Goal: Find specific page/section: Find specific page/section

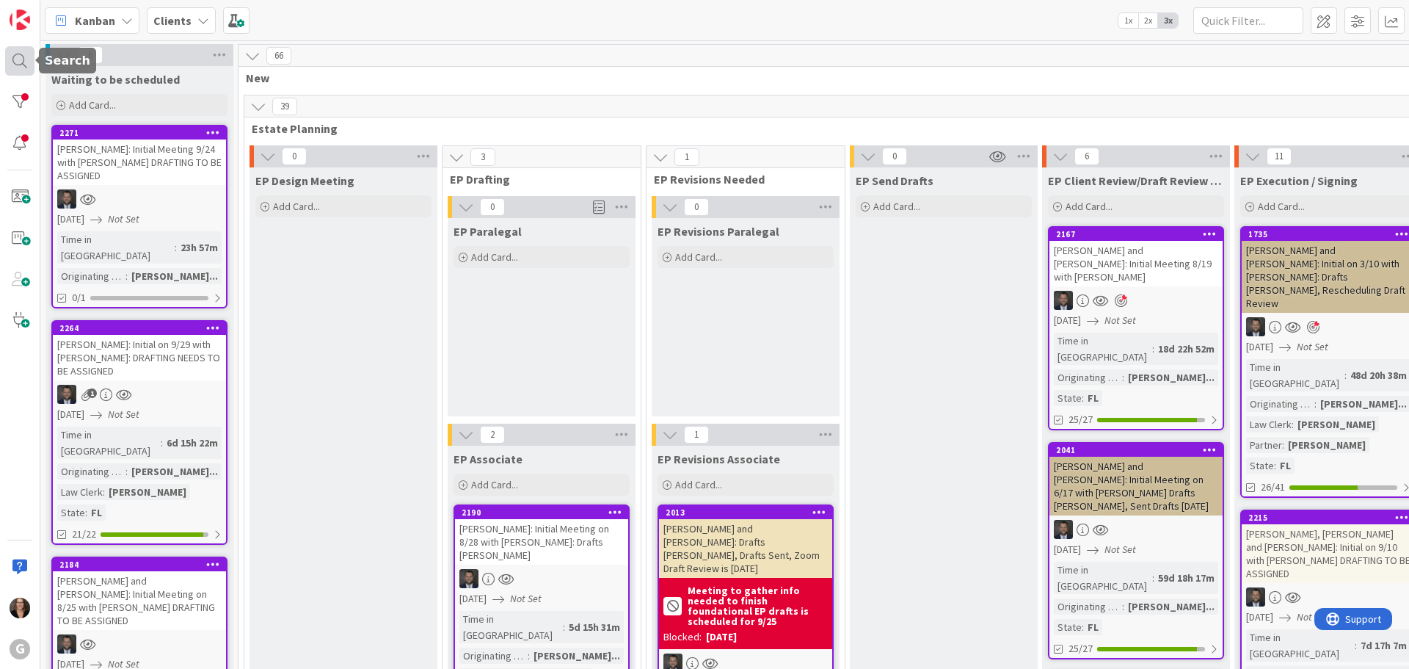
click at [18, 61] on div at bounding box center [19, 60] width 29 height 29
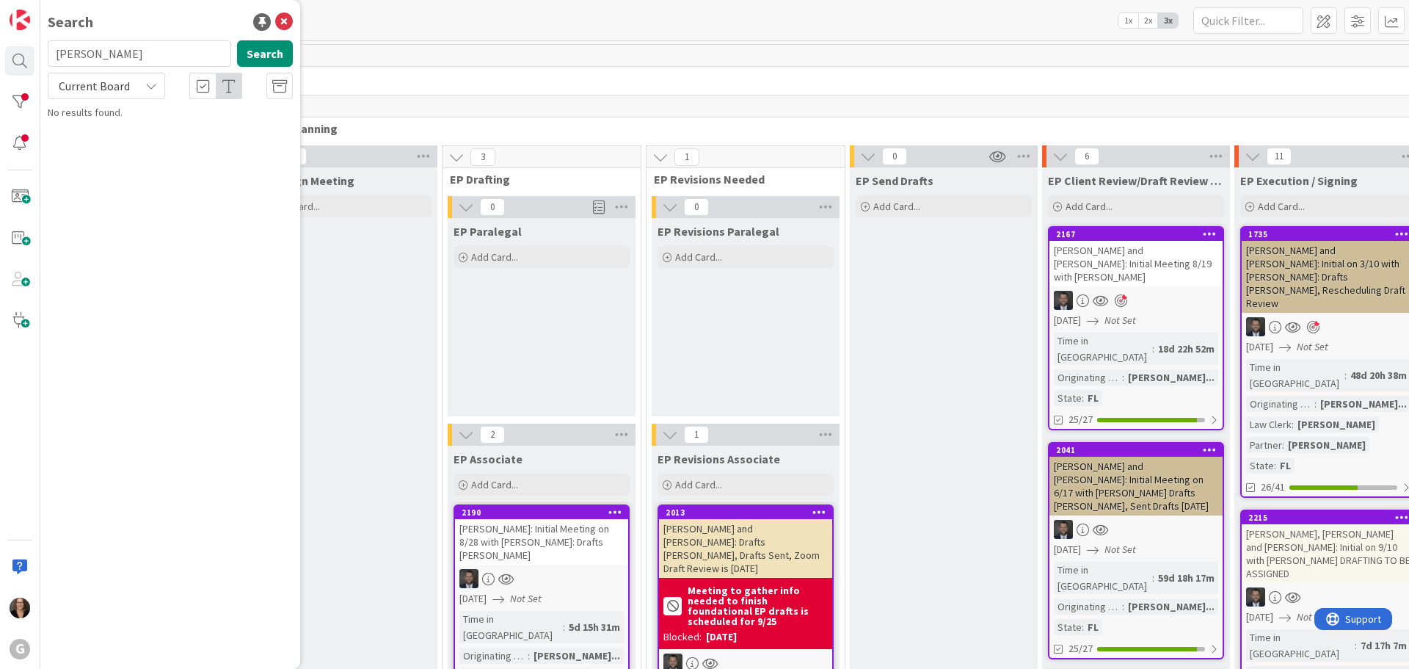
type input "Feldman"
click at [140, 134] on mark "Feldman" at bounding box center [141, 129] width 77 height 15
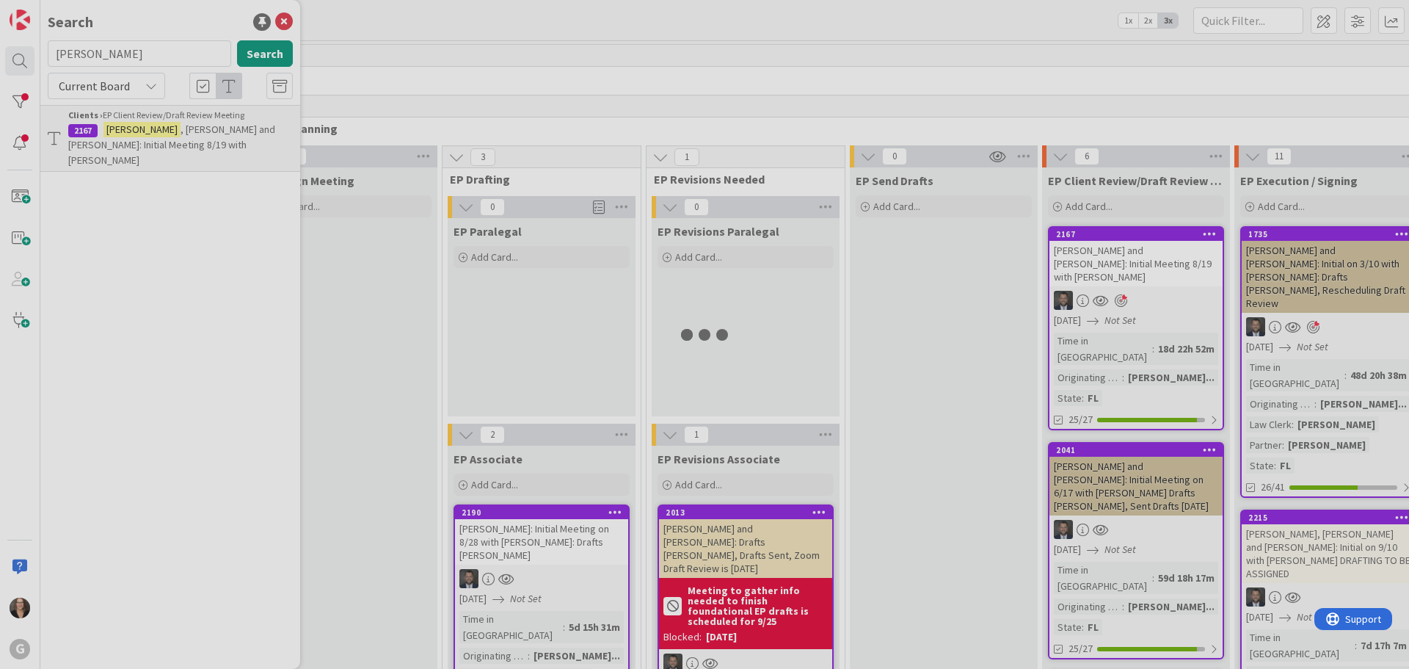
click at [154, 157] on div at bounding box center [704, 334] width 1409 height 669
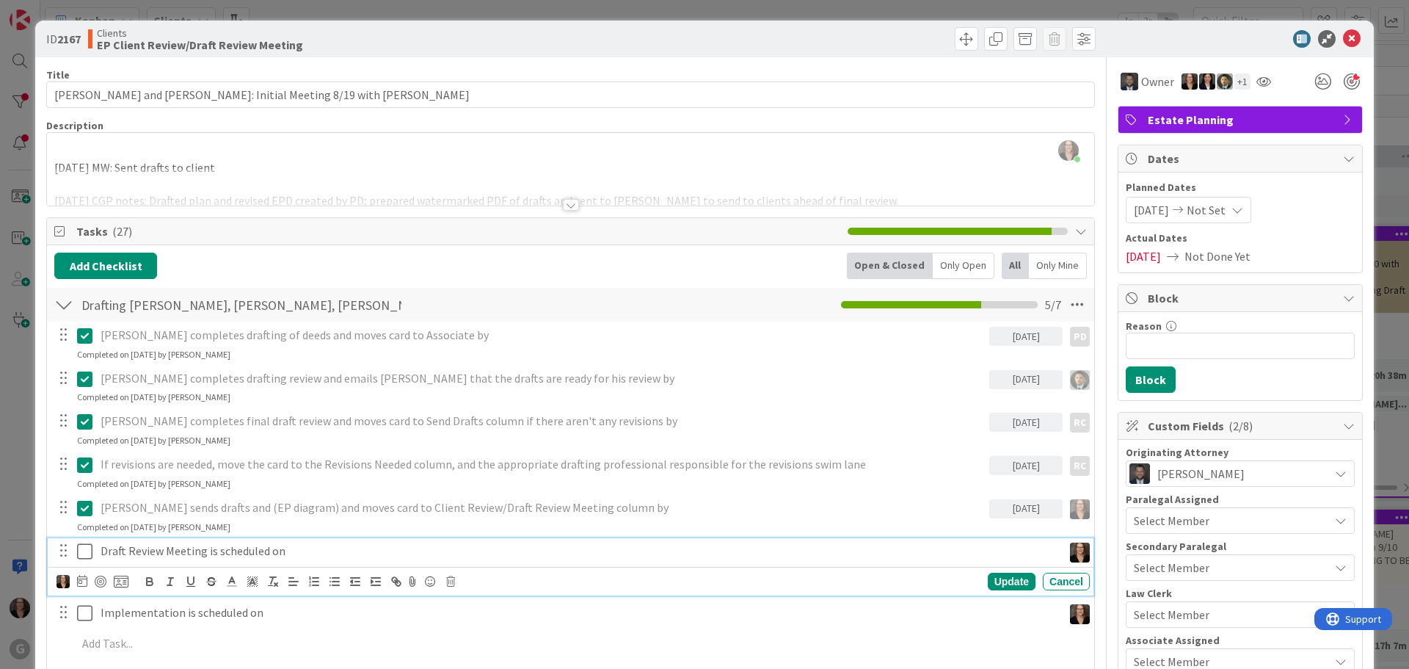
click at [286, 548] on p "Draft Review Meeting is scheduled on" at bounding box center [579, 550] width 956 height 17
click at [58, 143] on div "Michelle Wilson just joined 9/12/25 MW: Sent drafts to client 9/12/25 CGP notes…" at bounding box center [570, 169] width 1047 height 73
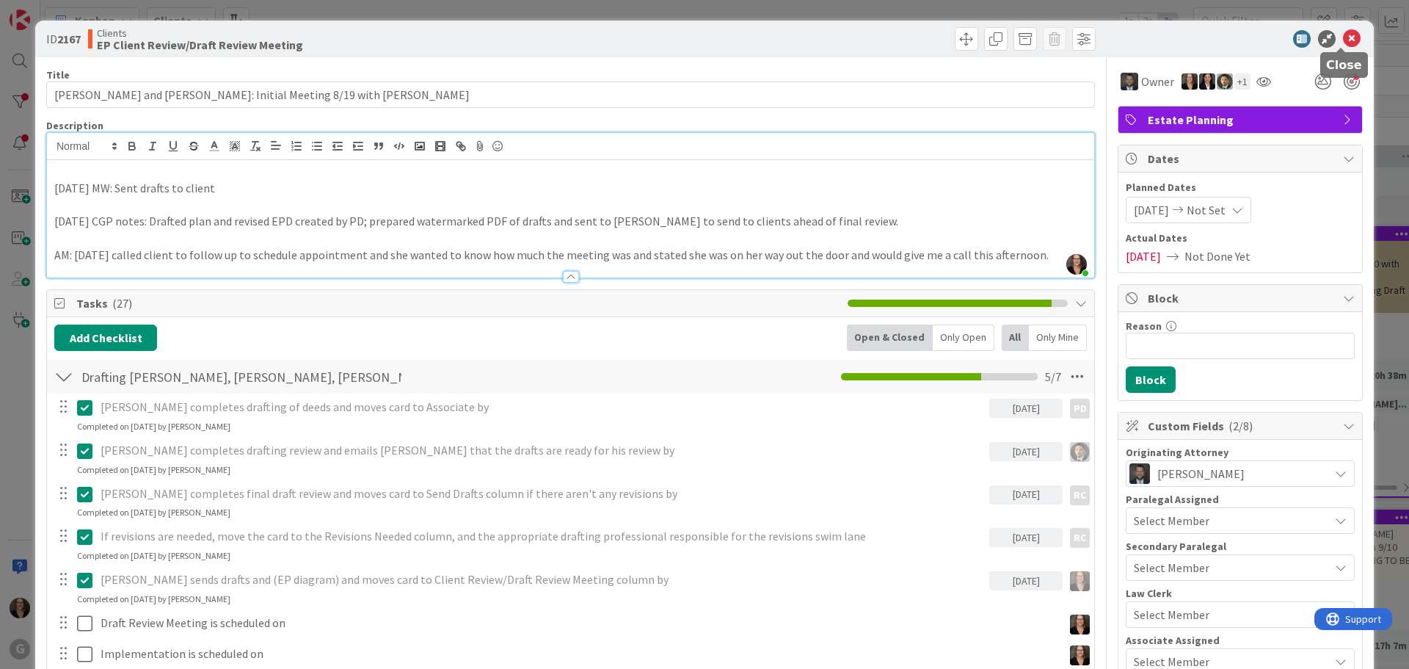
click at [1343, 35] on icon at bounding box center [1352, 39] width 18 height 18
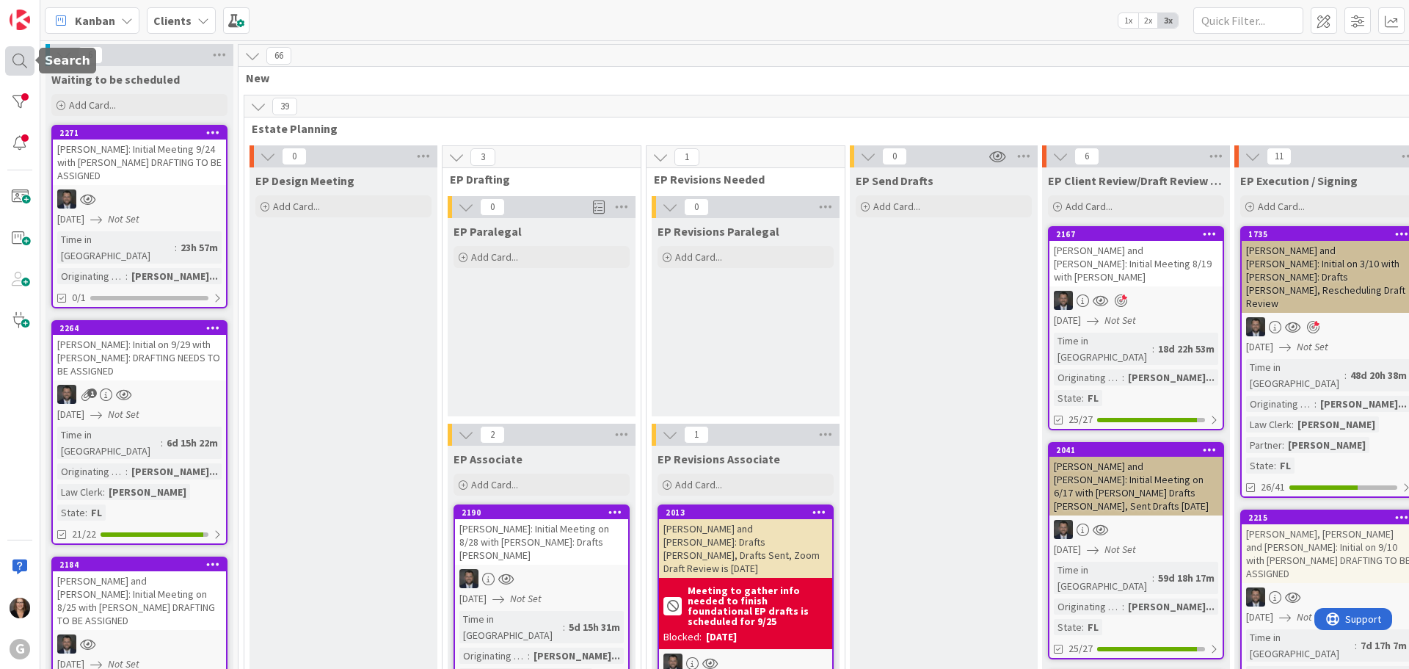
click at [21, 59] on div at bounding box center [19, 60] width 29 height 29
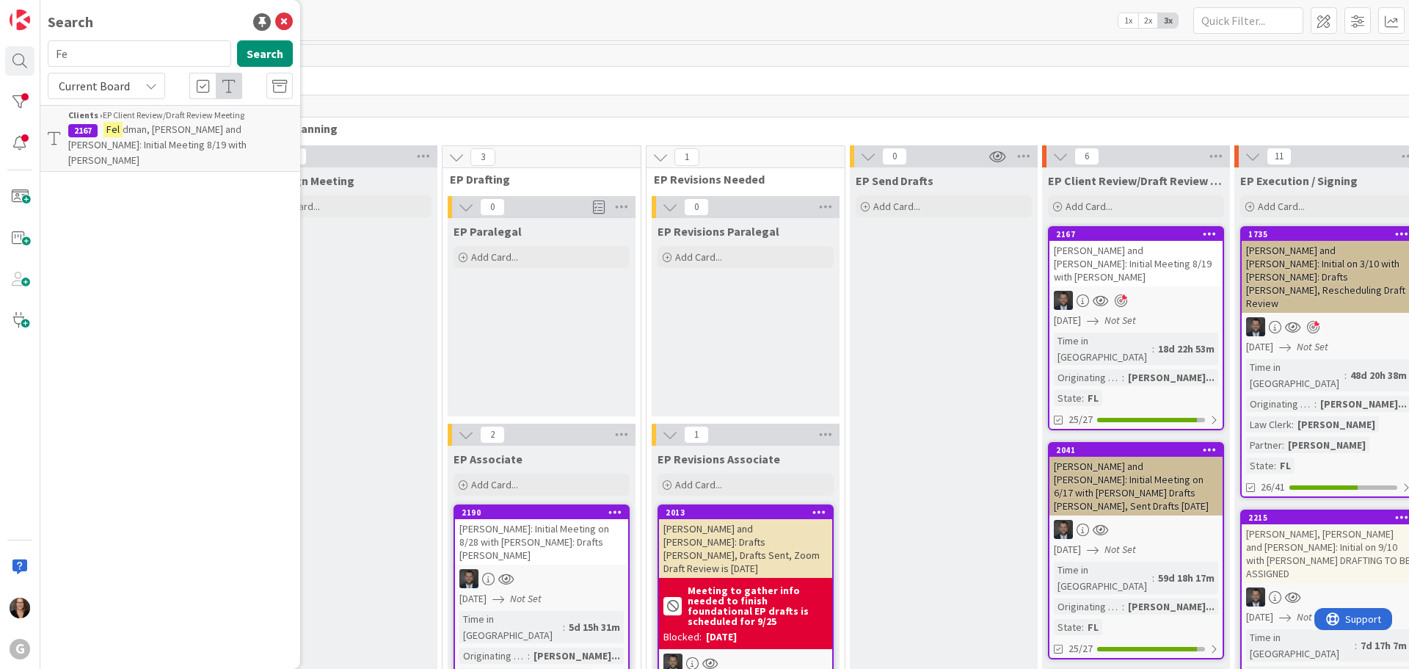
type input "F"
type input "Crevi"
click at [263, 53] on button "Search" at bounding box center [265, 53] width 56 height 26
click at [247, 136] on p "Crevi , Alex and Gina: Initial Meeting on 6/17 with Jonas DRAFTING TO BE ASSIGN…" at bounding box center [180, 145] width 225 height 46
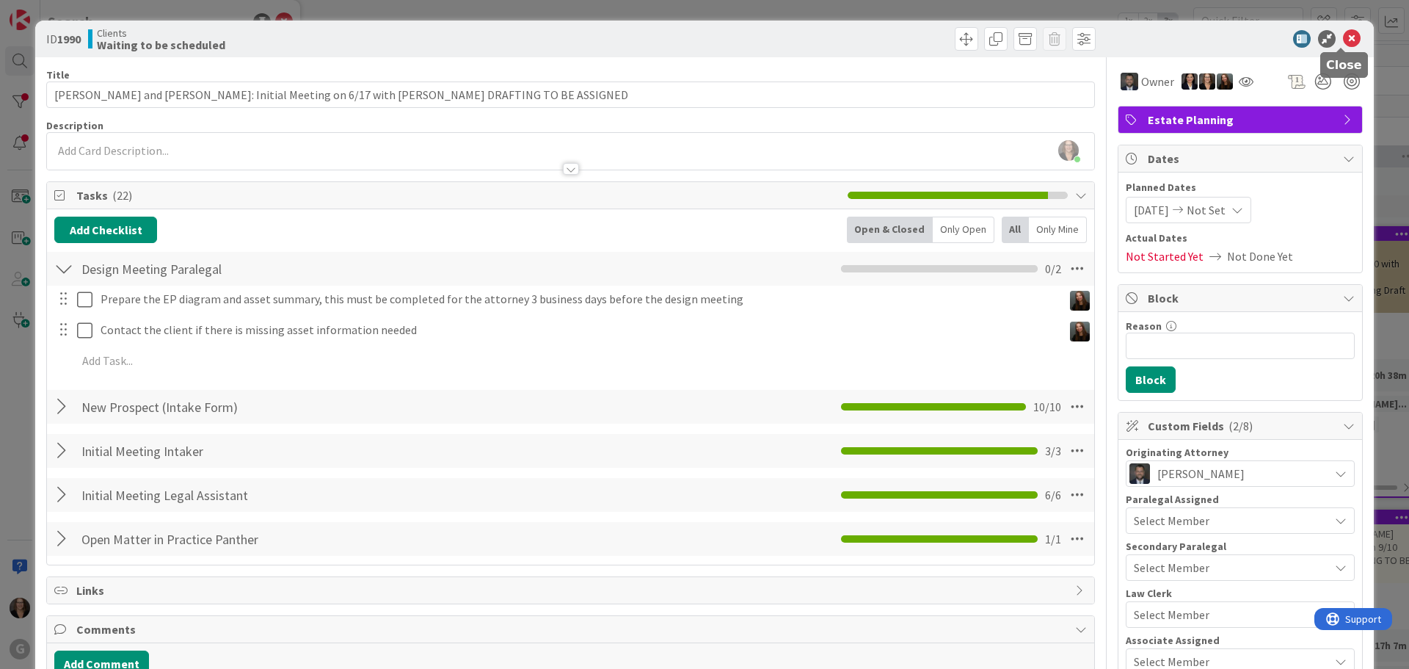
click at [1343, 36] on icon at bounding box center [1352, 39] width 18 height 18
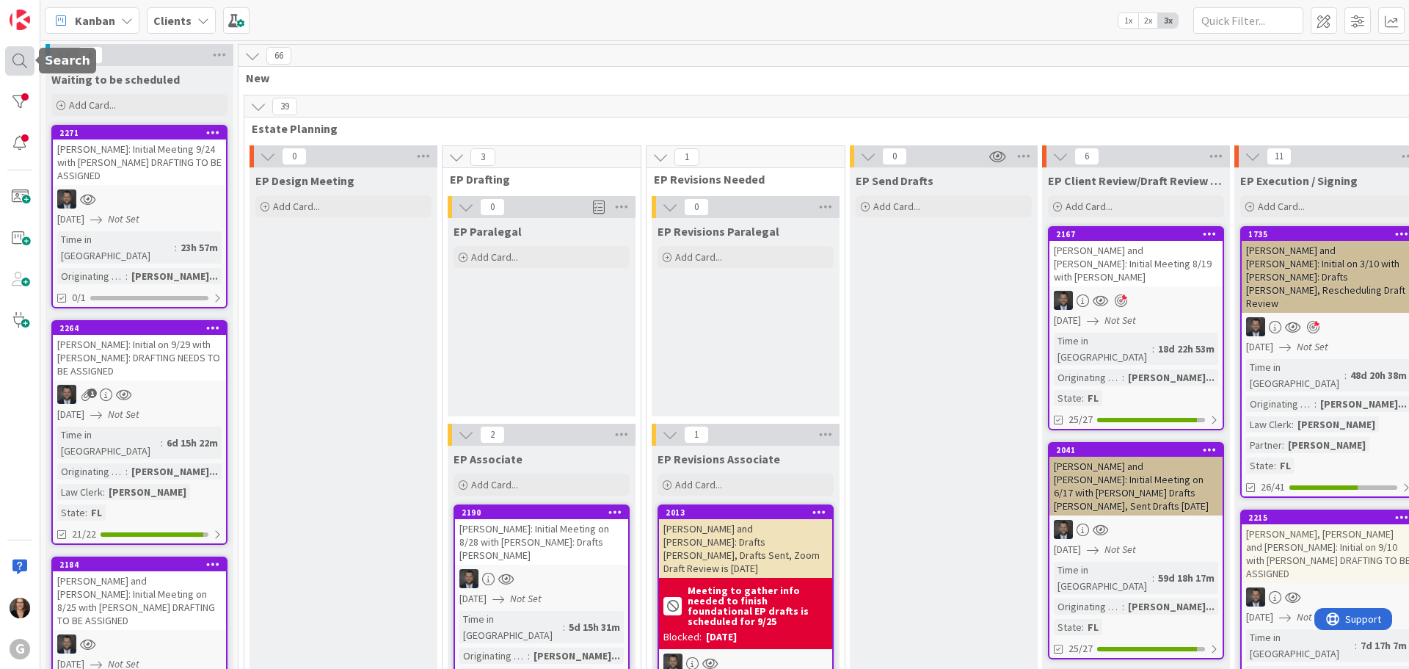
click at [22, 63] on div at bounding box center [19, 60] width 29 height 29
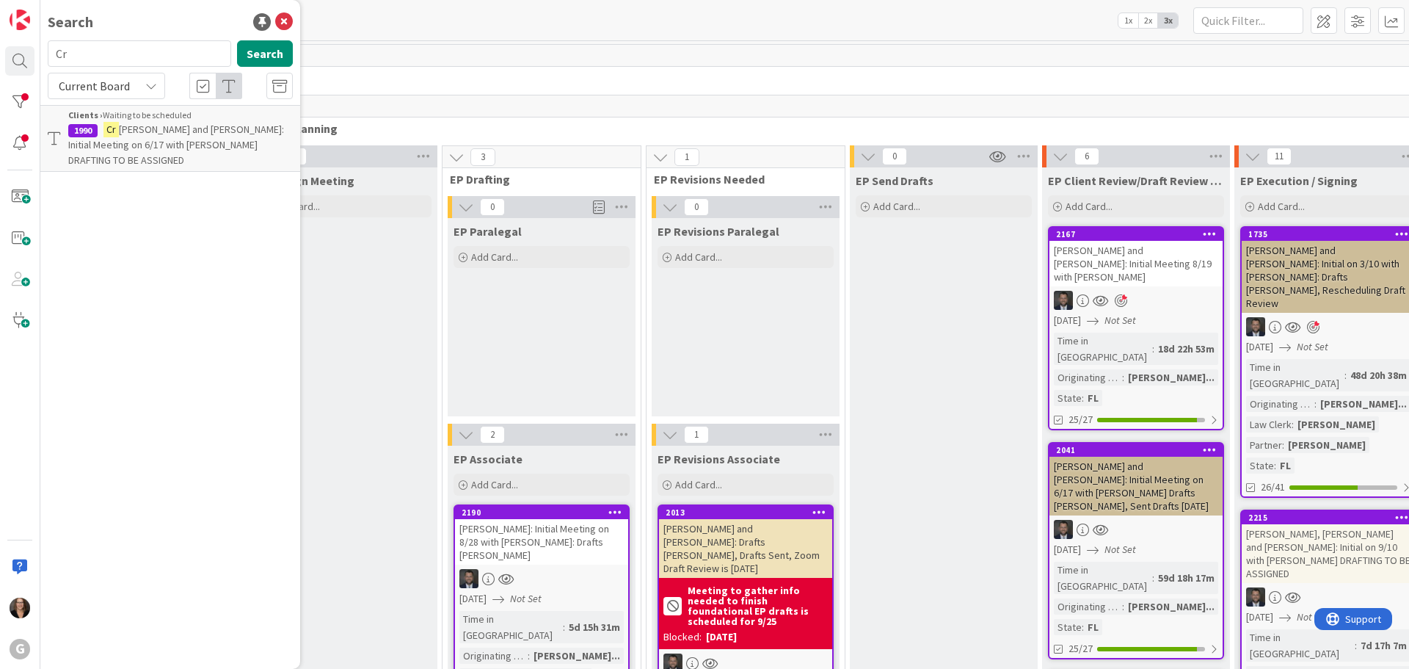
type input "C"
type input "Feldman"
click at [148, 125] on span ", Stephen and Catherine Thompson: Initial Meeting 8/19 with Jonas" at bounding box center [171, 145] width 207 height 44
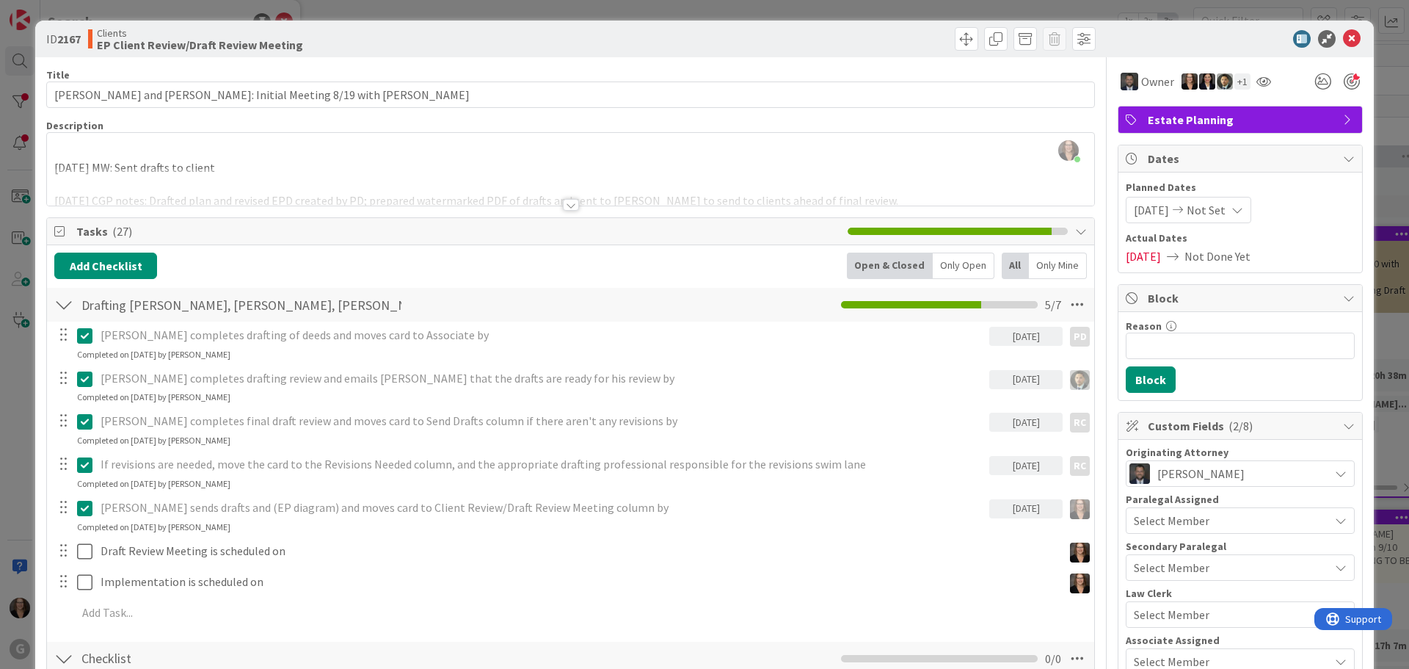
click at [71, 147] on div "Michelle Wilson just joined 9/12/25 MW: Sent drafts to client 9/12/25 CGP notes…" at bounding box center [570, 169] width 1047 height 73
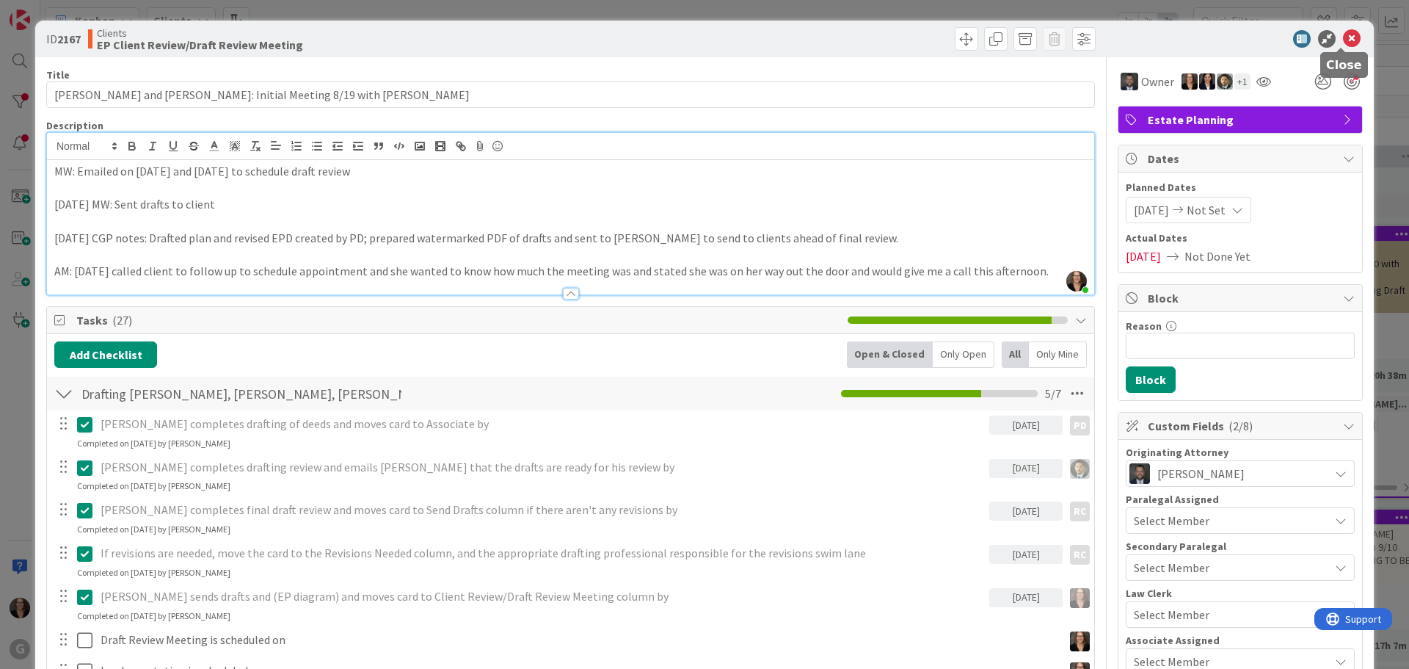
click at [1343, 37] on icon at bounding box center [1352, 39] width 18 height 18
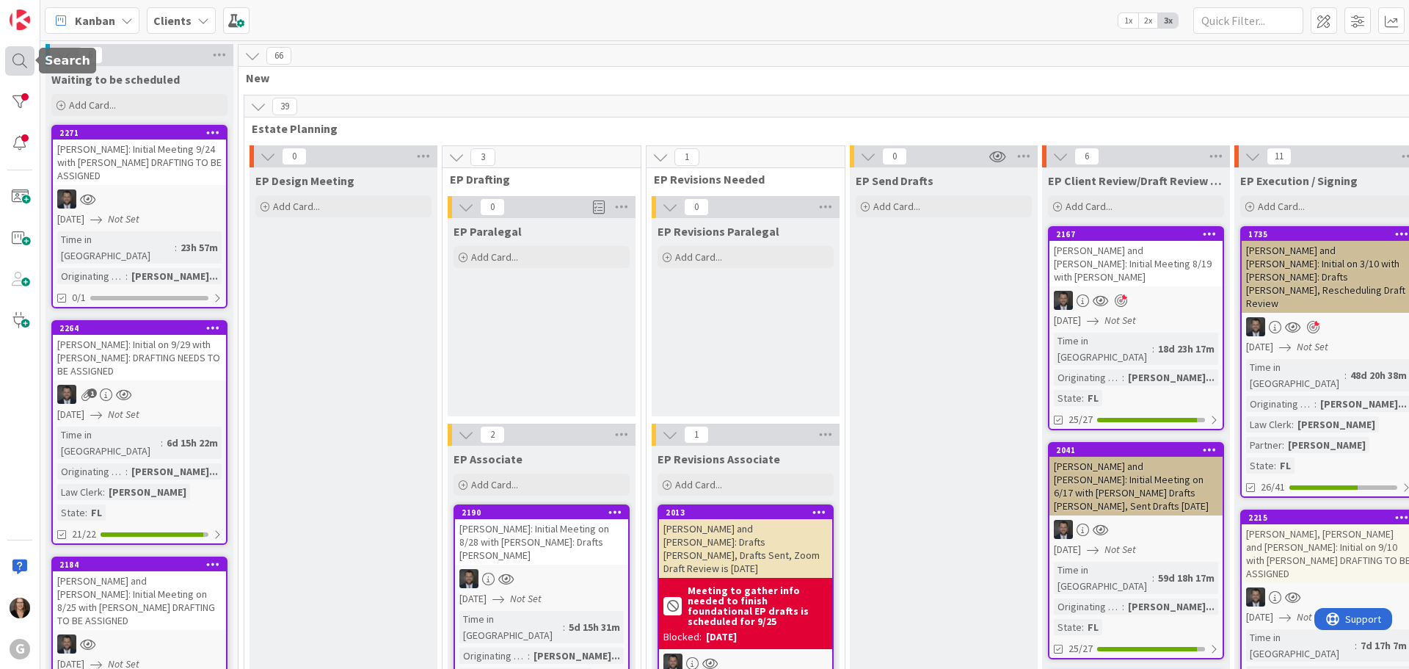
drag, startPoint x: 12, startPoint y: 57, endPoint x: 28, endPoint y: 62, distance: 16.2
click at [13, 57] on div at bounding box center [19, 60] width 29 height 29
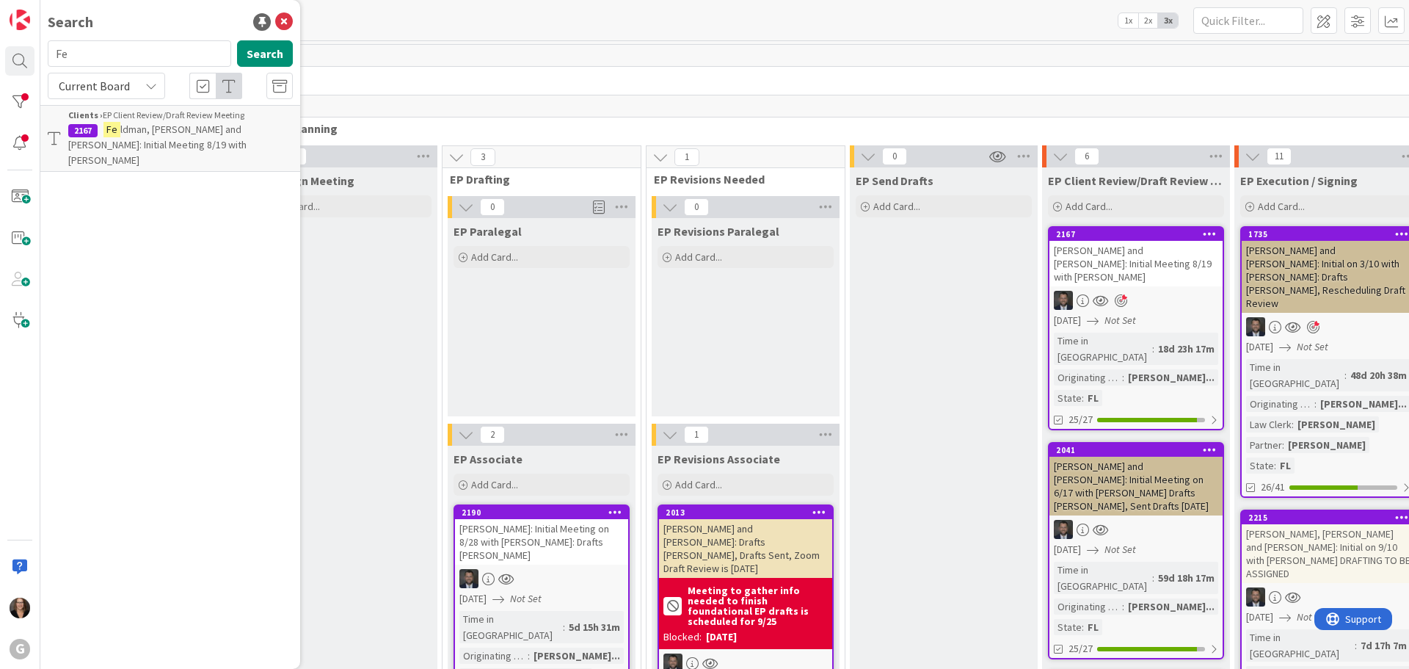
type input "F"
type input "Reale"
click at [243, 143] on span ", Bruce and Margaret: Initial Meeting on 8/25 with Jonas DRAFTING TO BE ASSIGNED" at bounding box center [171, 145] width 207 height 44
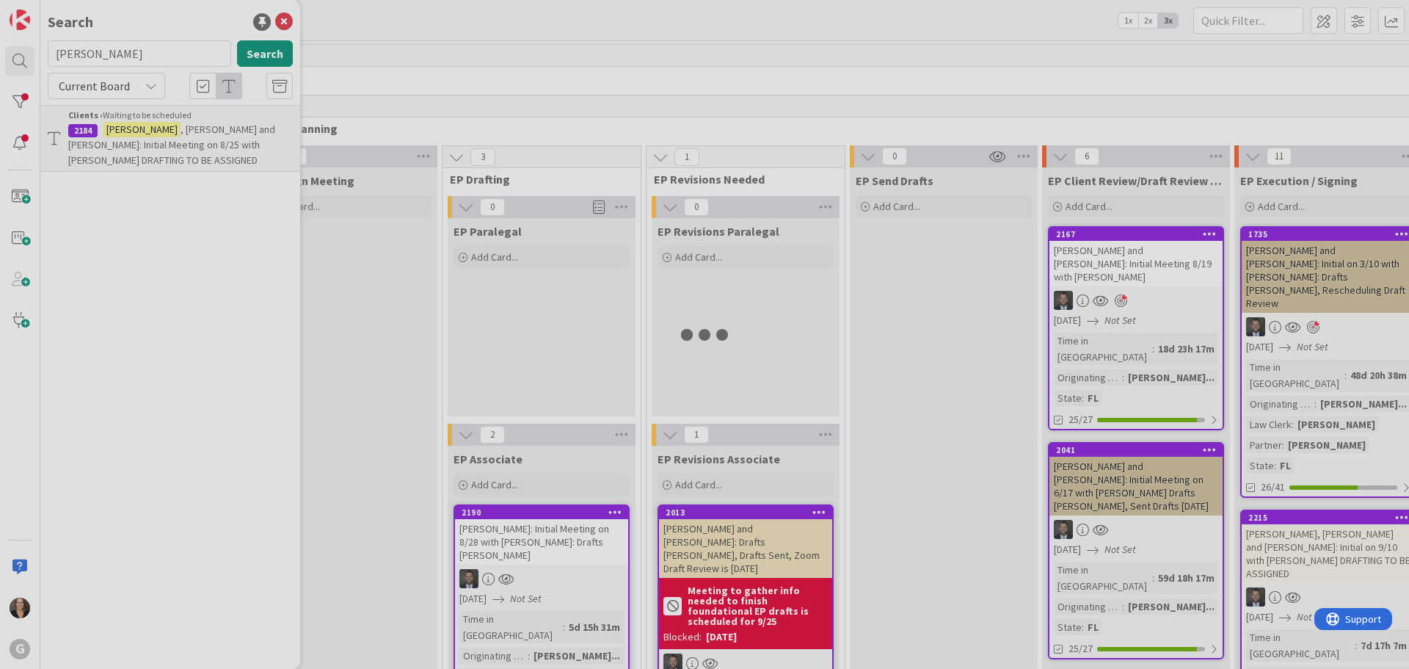
click at [243, 143] on div at bounding box center [704, 334] width 1409 height 669
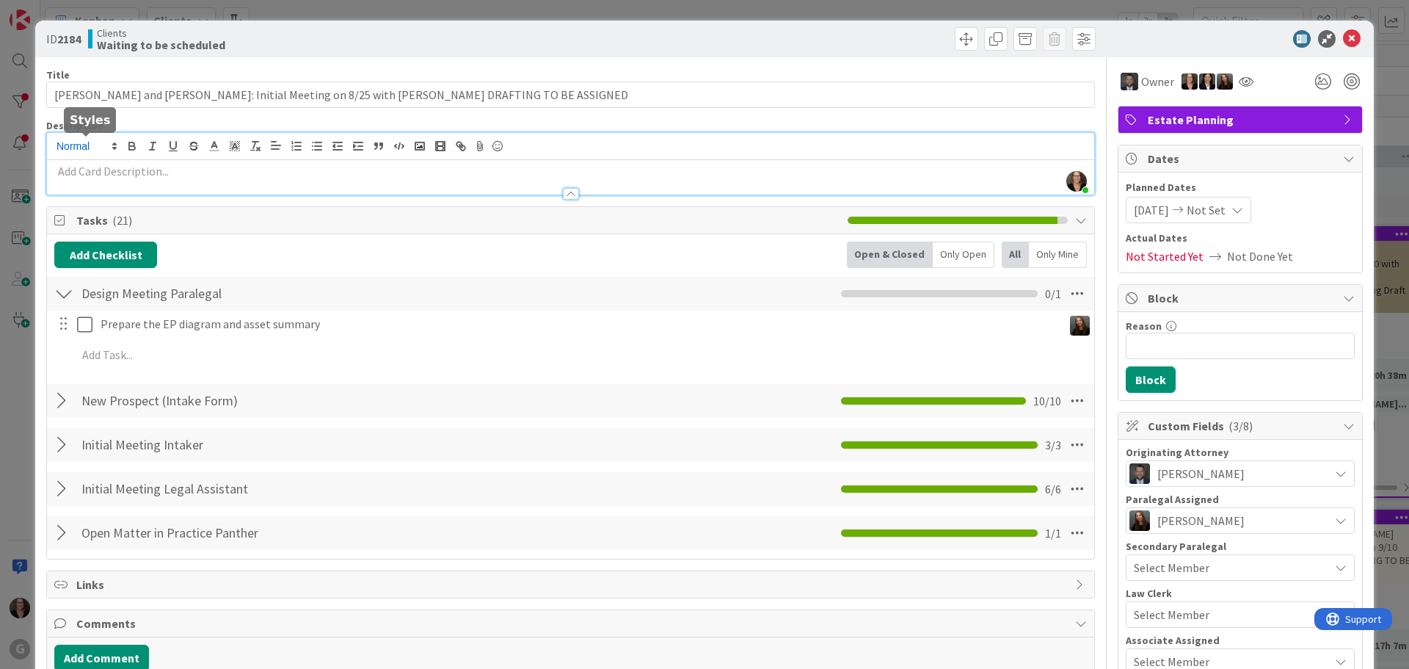
click at [57, 145] on div "Michelle Wilson joined 26 m ago" at bounding box center [570, 164] width 1047 height 62
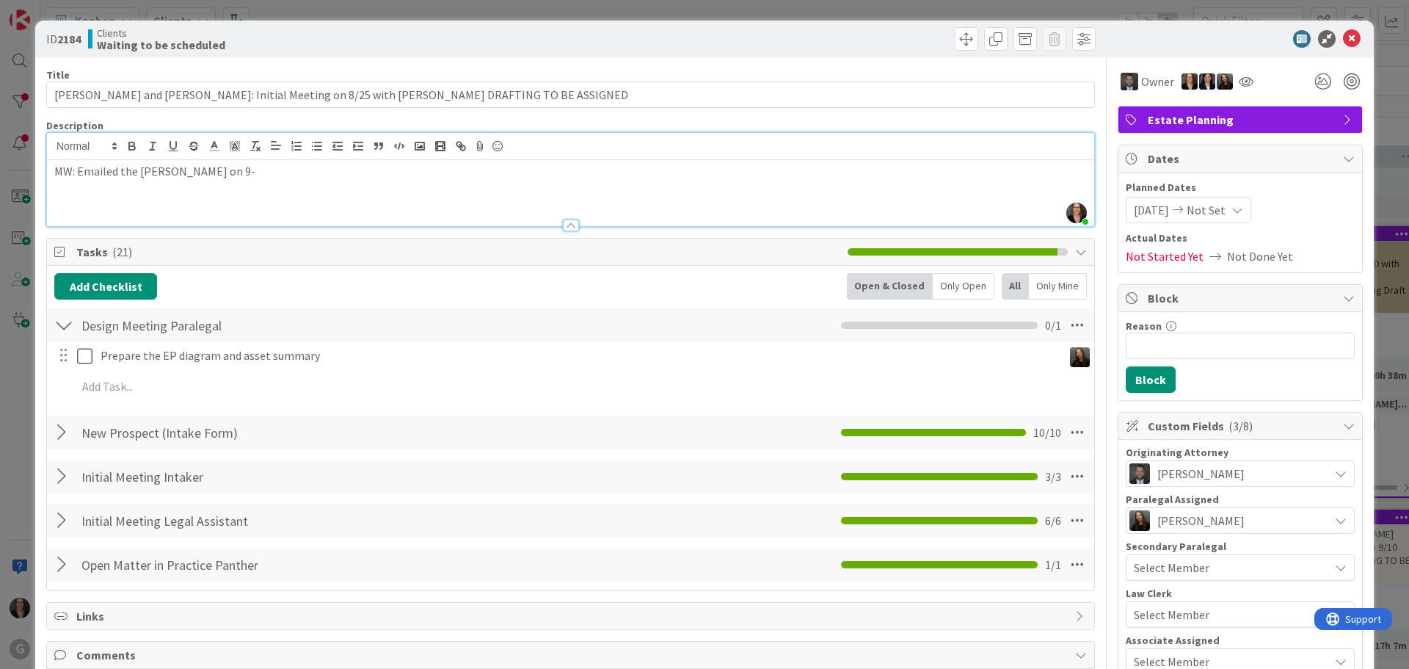
drag, startPoint x: 202, startPoint y: 175, endPoint x: 218, endPoint y: 164, distance: 19.5
click at [206, 172] on p "MW: Emailed the Reale's on 9-" at bounding box center [570, 171] width 1032 height 17
click at [288, 171] on p "MW: Emailed the Reale's on 9-11 and 10-6-25 for meeting" at bounding box center [570, 171] width 1032 height 17
click at [383, 177] on p "MW: Emailed the Reale's on 9-11 and 10-6-25 for phone meeting" at bounding box center [570, 171] width 1032 height 17
click at [955, 39] on span at bounding box center [966, 38] width 23 height 23
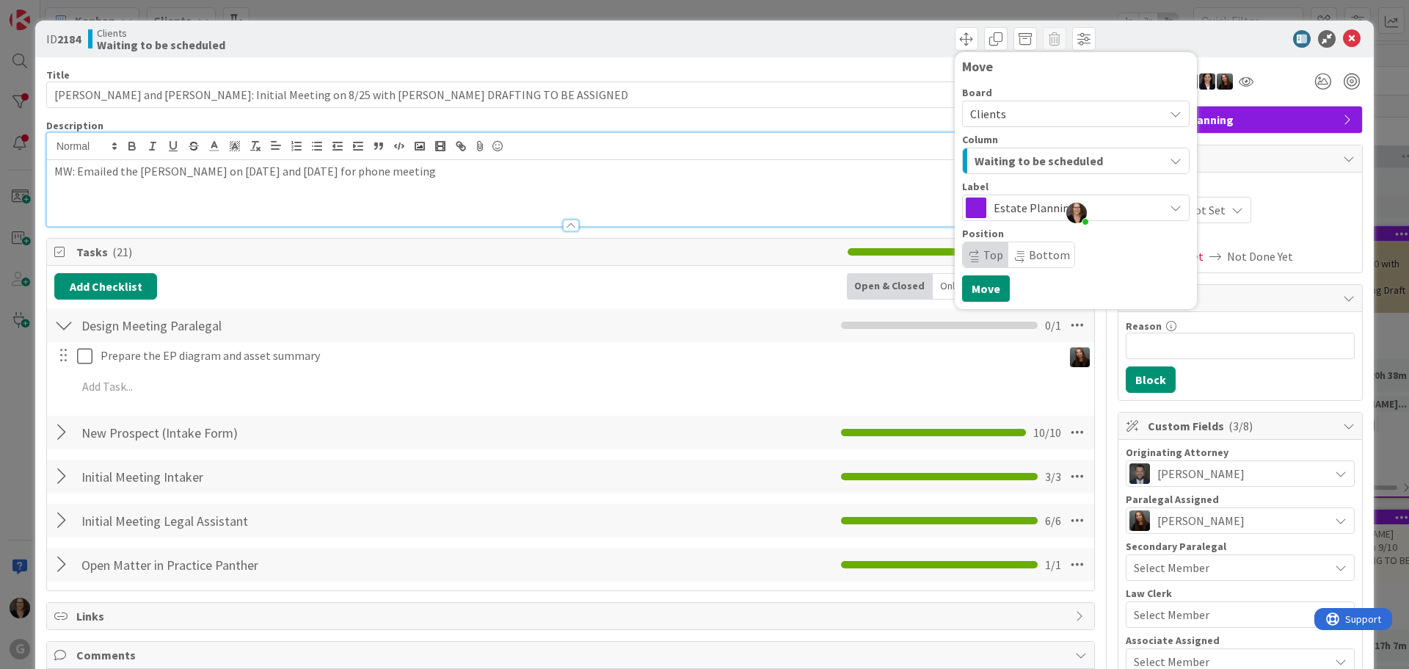
drag, startPoint x: 291, startPoint y: 171, endPoint x: 301, endPoint y: 171, distance: 10.3
click at [295, 171] on p "MW: Emailed the Reale's on 9-11 and 10-6-25 for phone meeting" at bounding box center [570, 171] width 1032 height 17
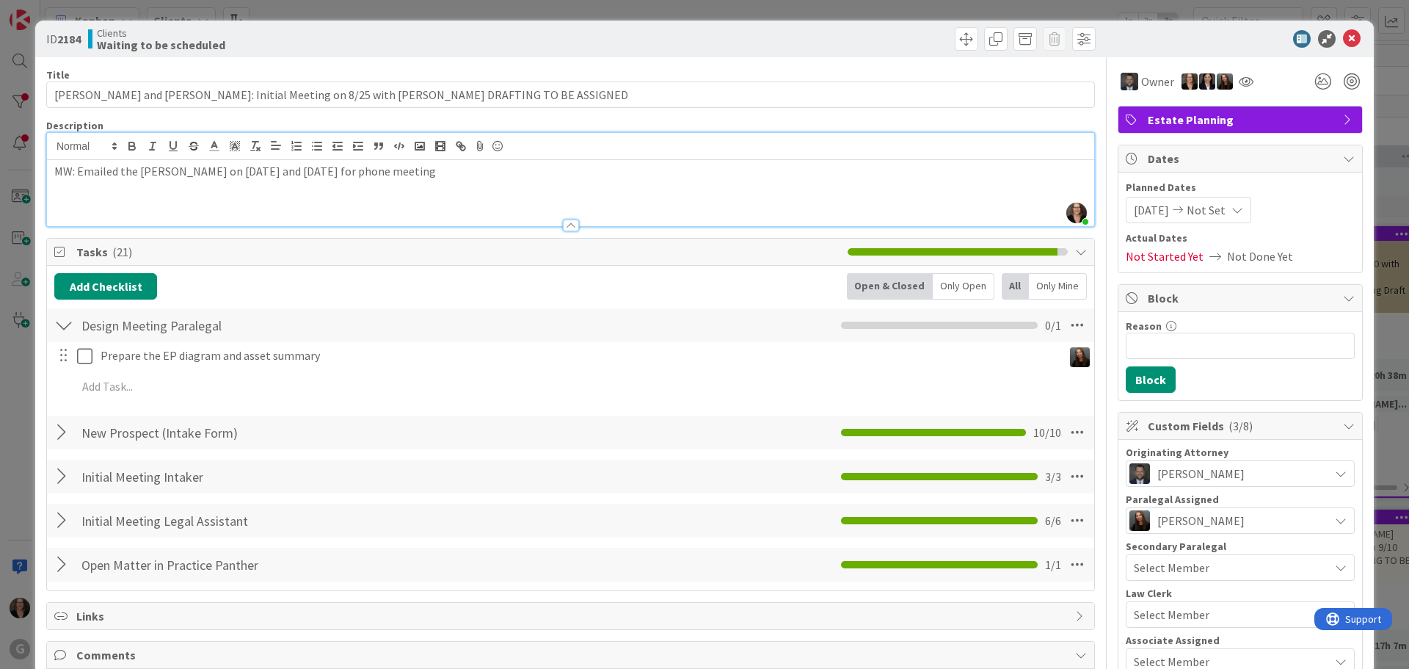
drag, startPoint x: 440, startPoint y: 183, endPoint x: 456, endPoint y: 179, distance: 17.4
click at [437, 186] on div "MW: Emailed the Reale's on 9-11 and 10-6-25 for phone meeting" at bounding box center [570, 193] width 1047 height 66
click at [1343, 40] on icon at bounding box center [1352, 39] width 18 height 18
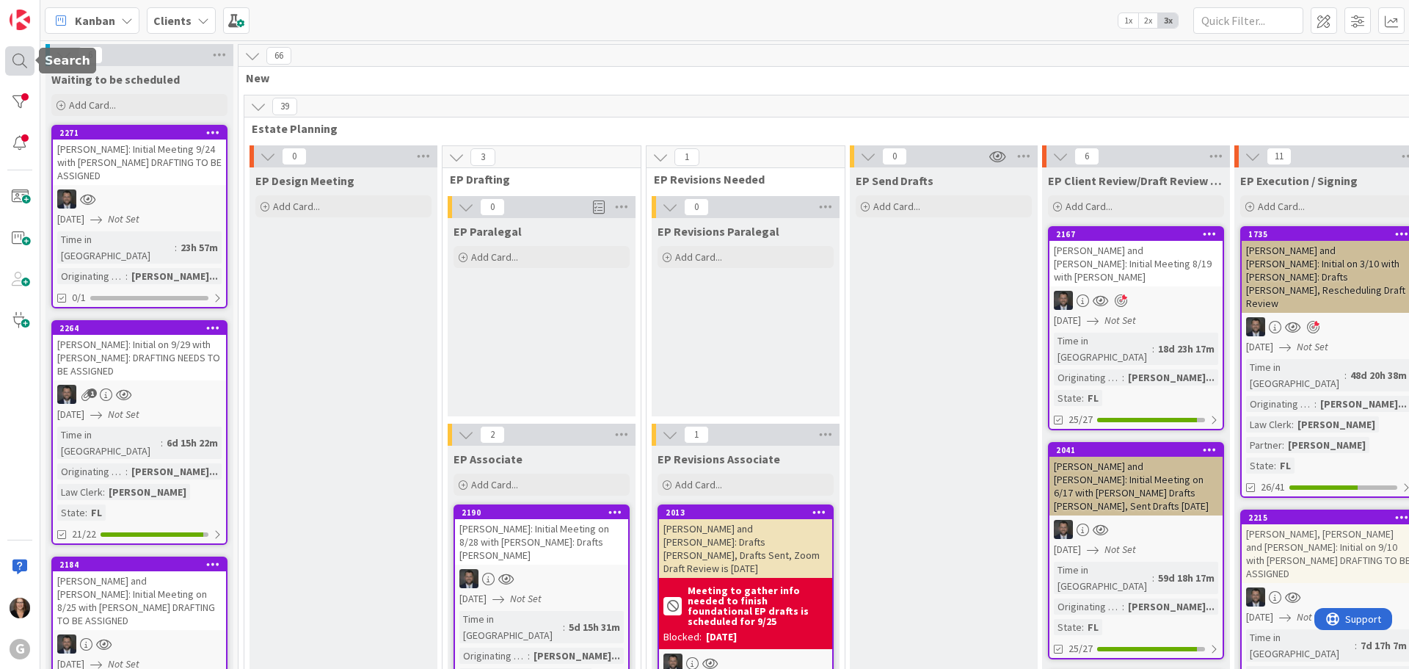
click at [14, 57] on div at bounding box center [19, 60] width 29 height 29
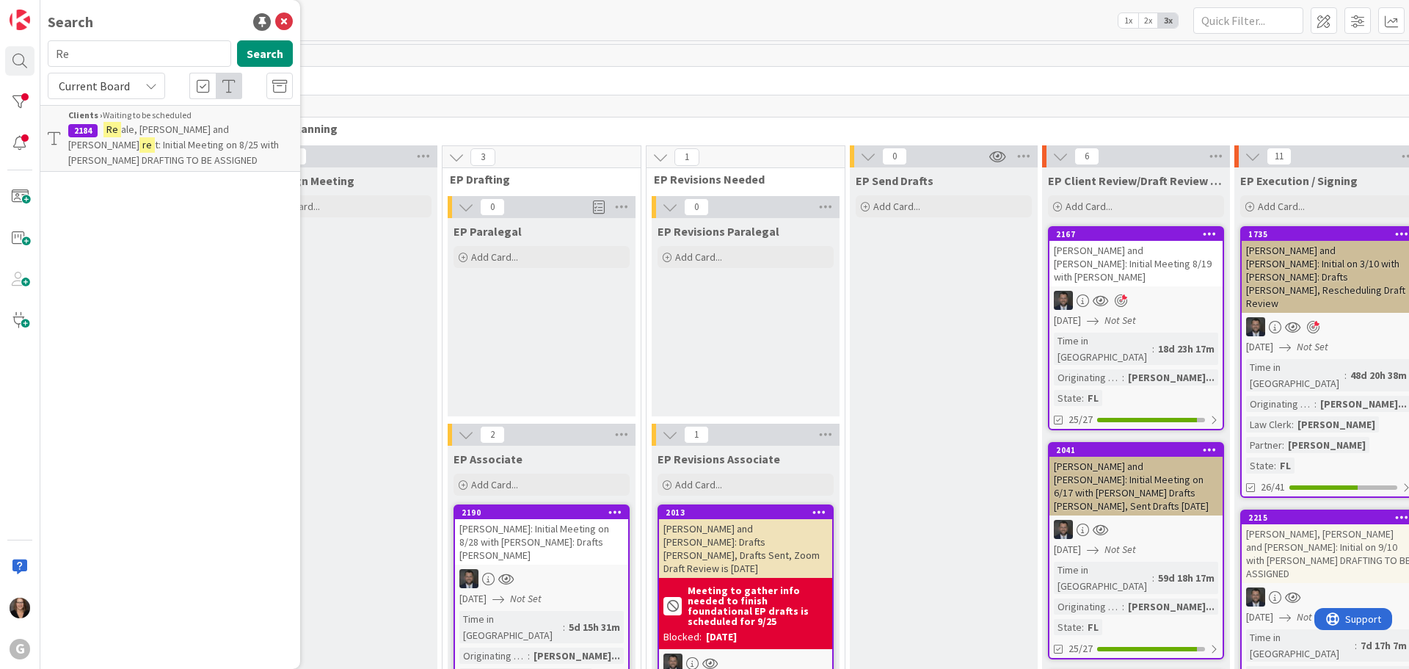
type input "R"
type input "Feldman"
click at [272, 59] on button "Search" at bounding box center [265, 53] width 56 height 26
click at [221, 136] on p "Feldman , Stephen and Catherine Thompson: Initial Meeting 8/19 with Jonas" at bounding box center [180, 145] width 225 height 46
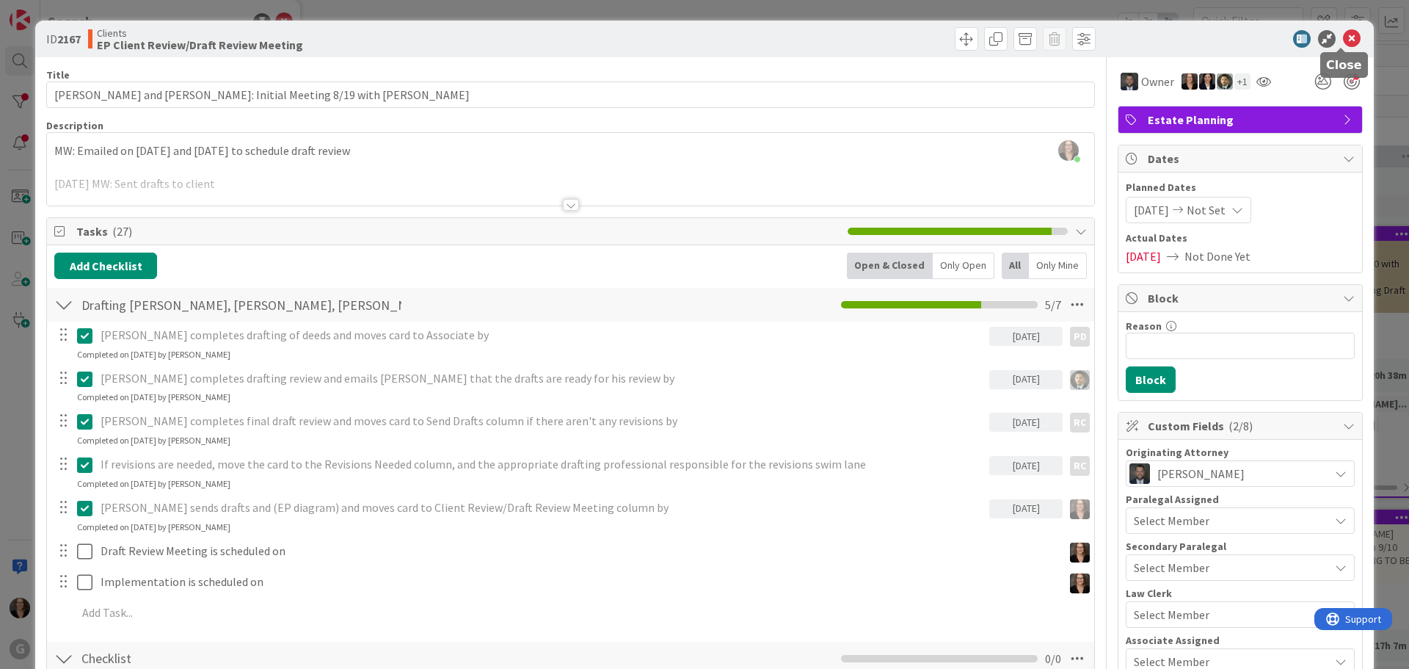
click at [1344, 32] on icon at bounding box center [1352, 39] width 18 height 18
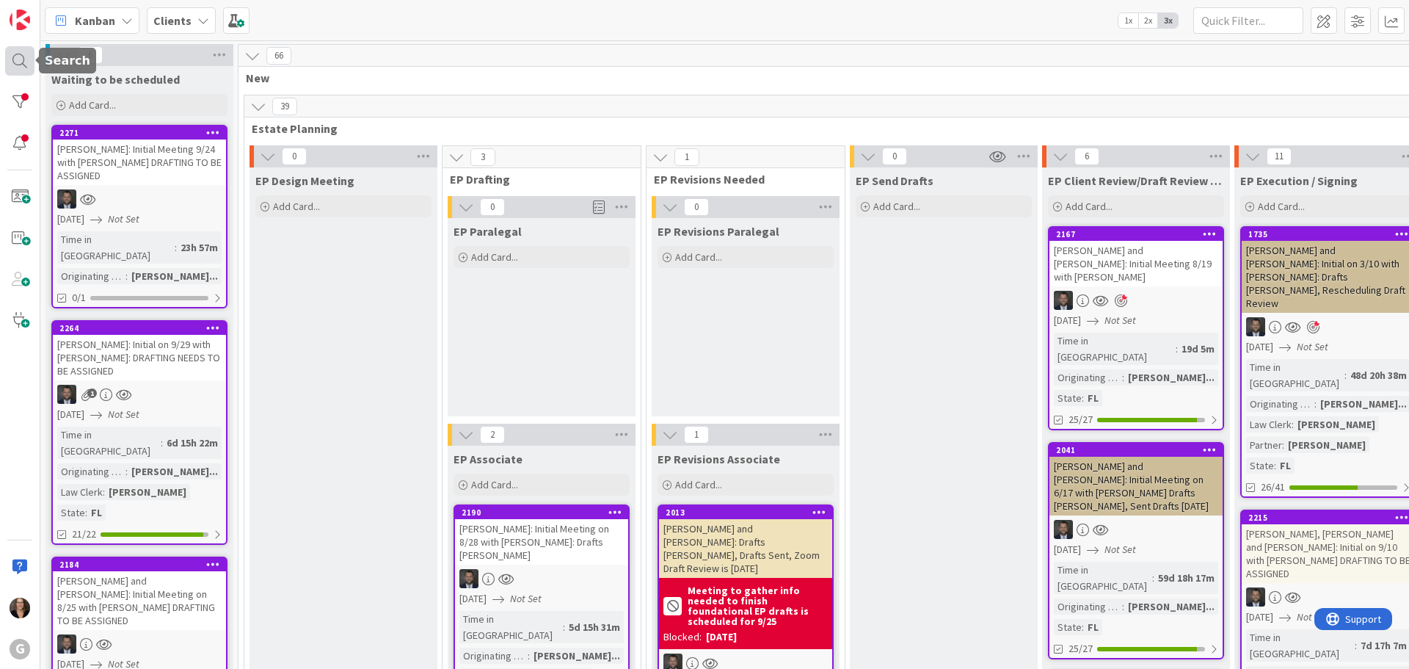
click at [19, 58] on div at bounding box center [19, 60] width 29 height 29
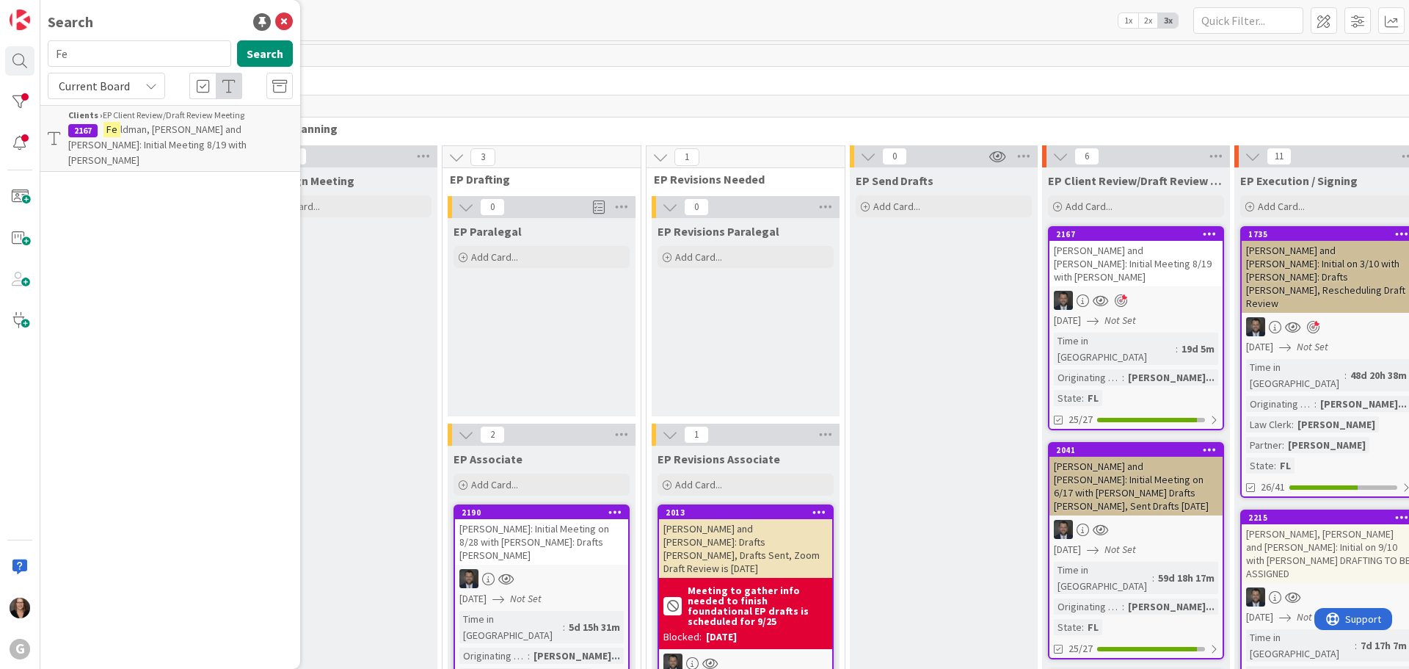
type input "F"
type input "Heydorn"
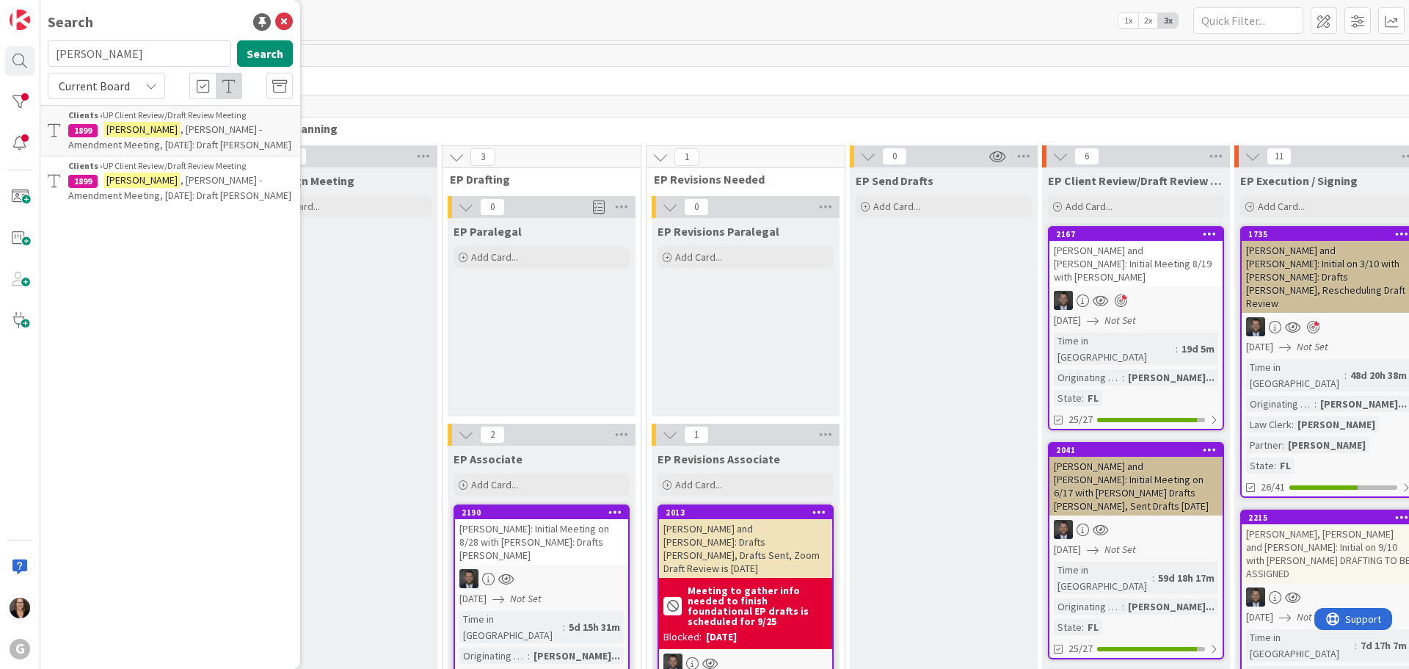
click at [172, 134] on span ", Patricia - Amendment Meeting, May 2nd: Draft Paul Bobby" at bounding box center [179, 137] width 223 height 29
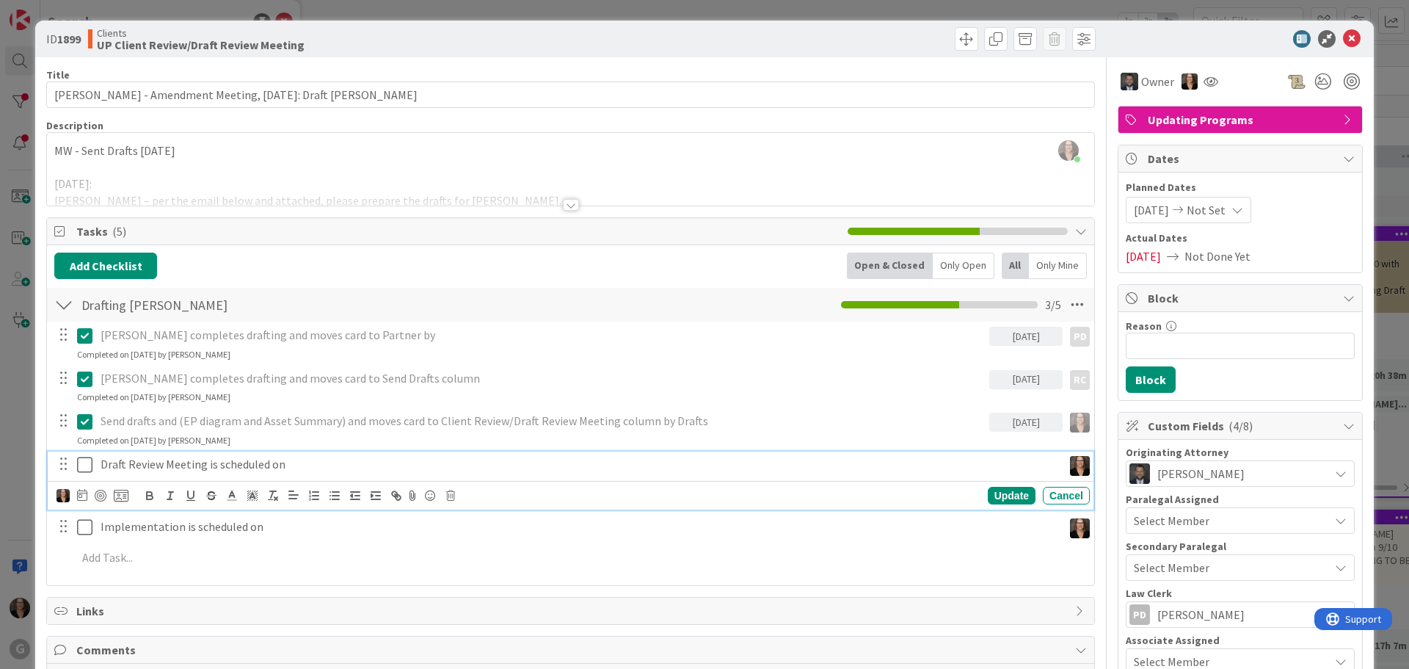
click at [286, 462] on p "Draft Review Meeting is scheduled on" at bounding box center [579, 464] width 956 height 17
click at [84, 465] on icon at bounding box center [84, 465] width 15 height 18
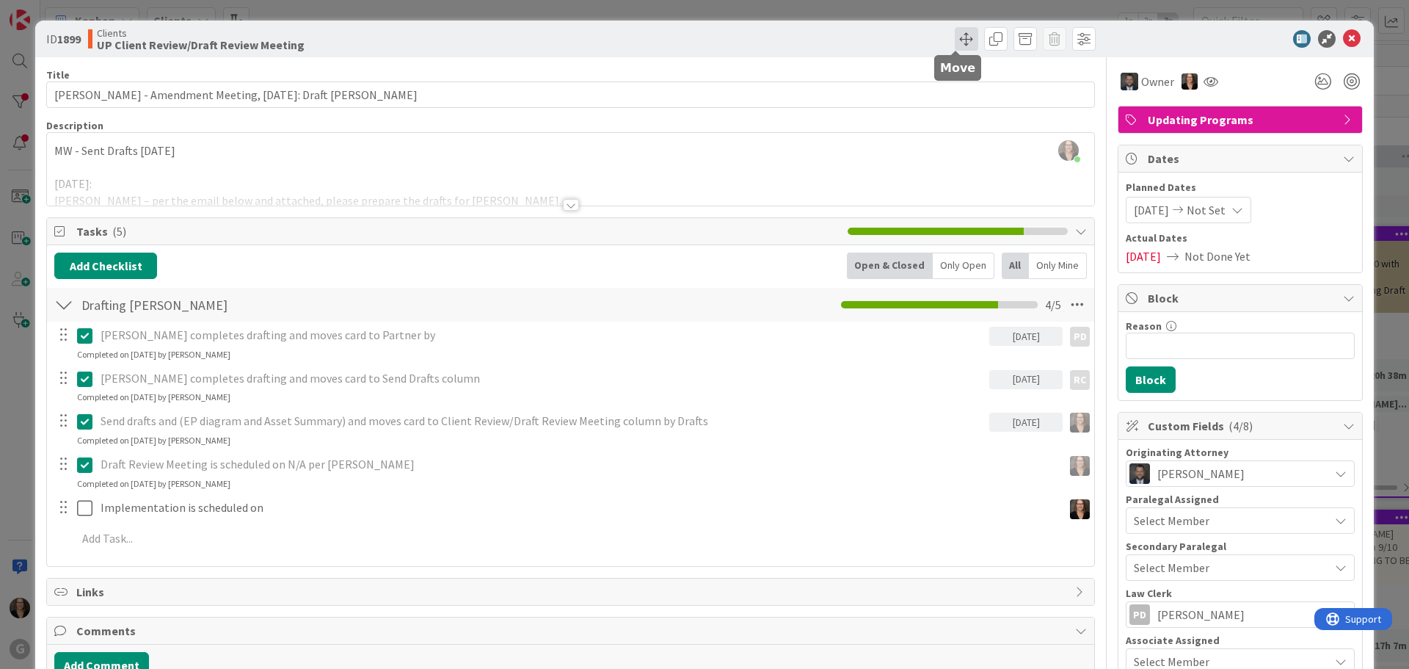
click at [955, 39] on span at bounding box center [966, 38] width 23 height 23
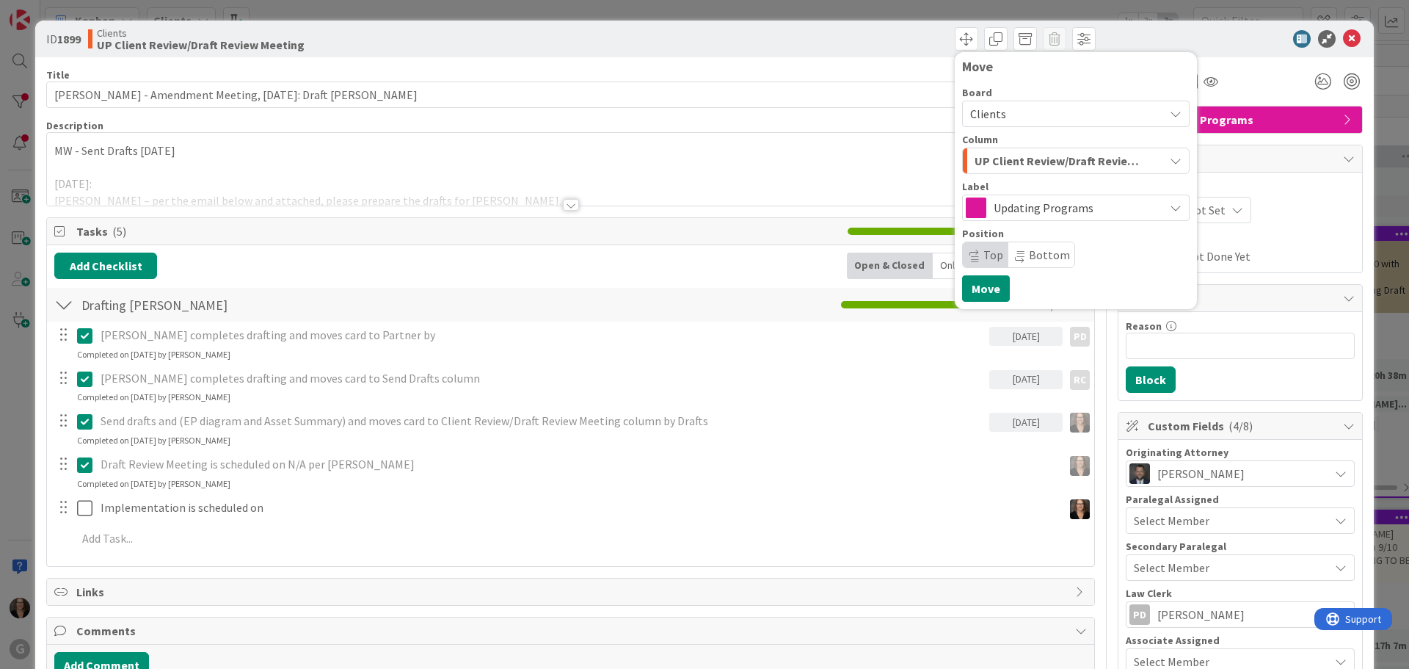
click at [1170, 159] on icon "button" at bounding box center [1176, 161] width 12 height 12
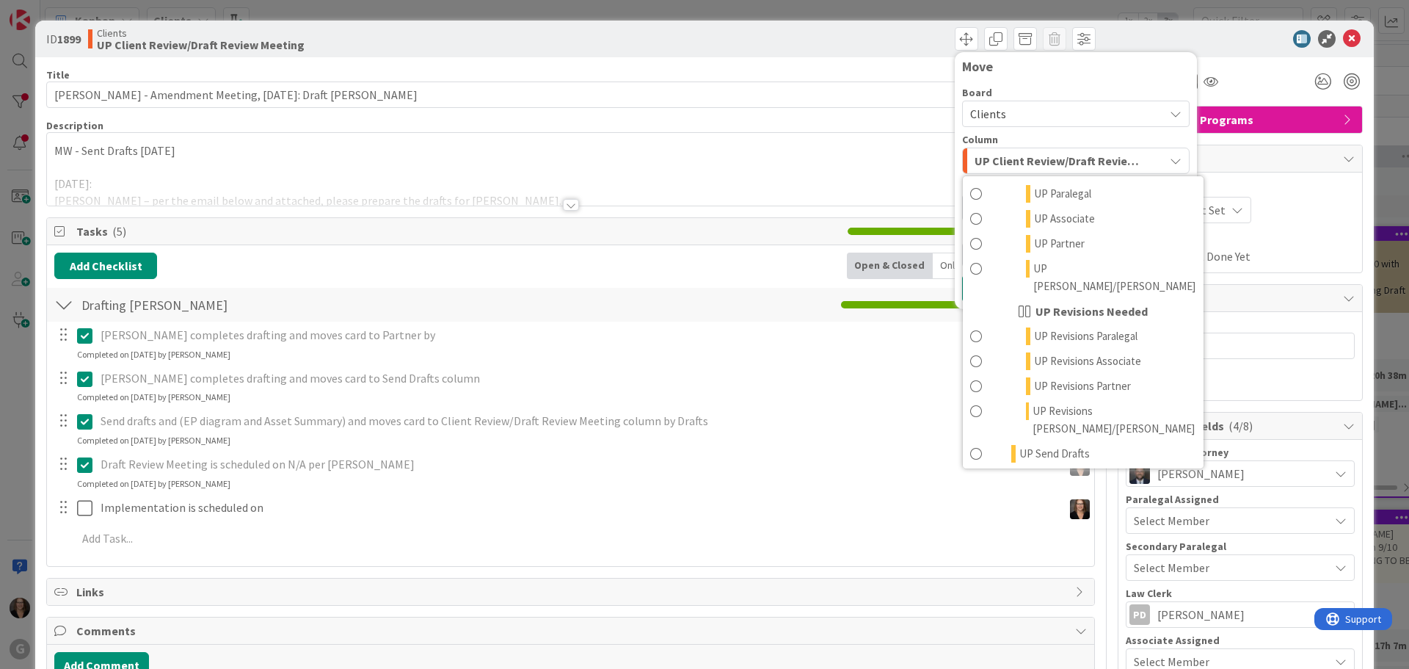
scroll to position [1145, 0]
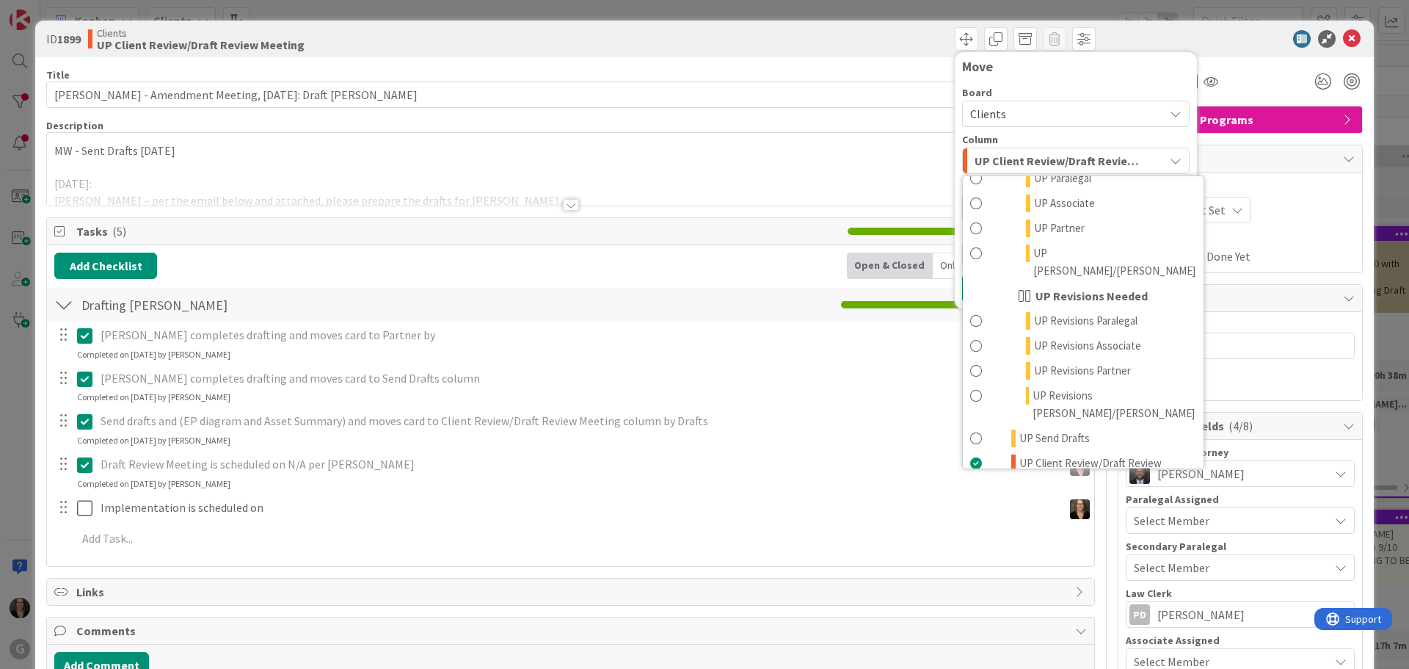
click at [970, 497] on span at bounding box center [976, 506] width 12 height 18
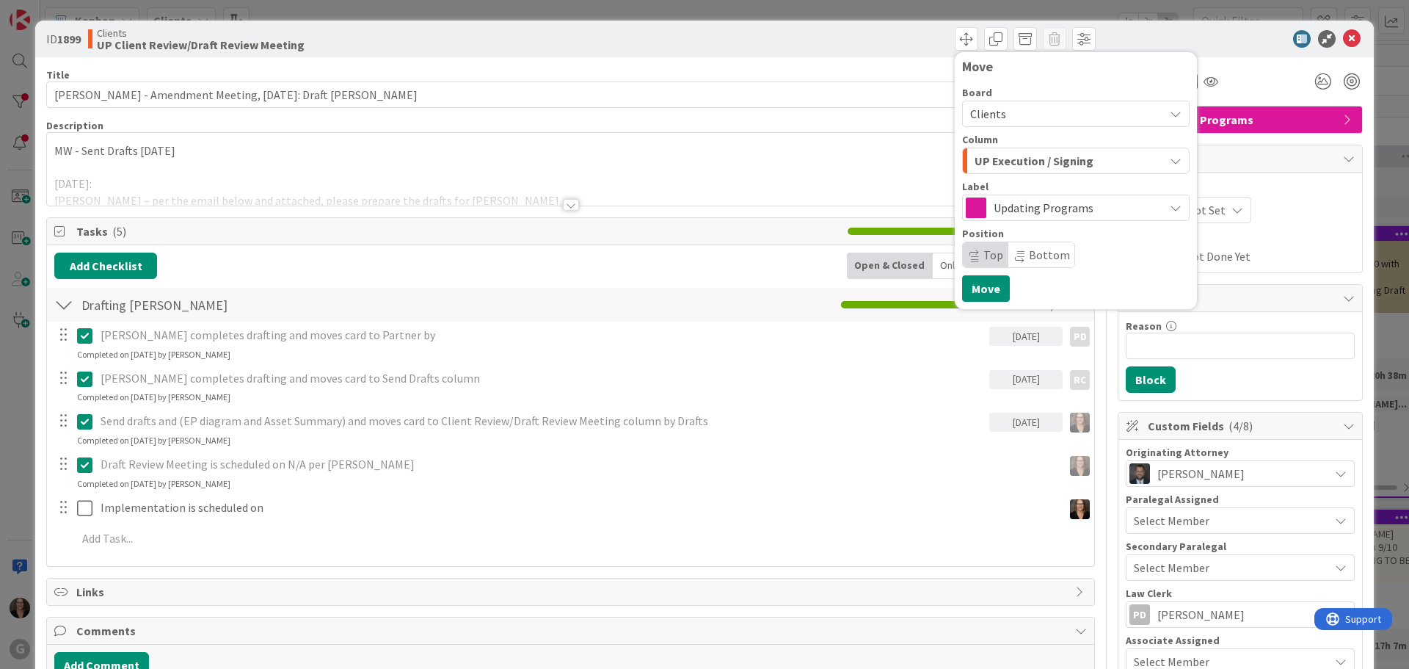
click at [790, 143] on div "Michelle Wilson just joined MW - Sent Drafts 6-11-25 5/12/25: Paul – per the em…" at bounding box center [570, 169] width 1047 height 73
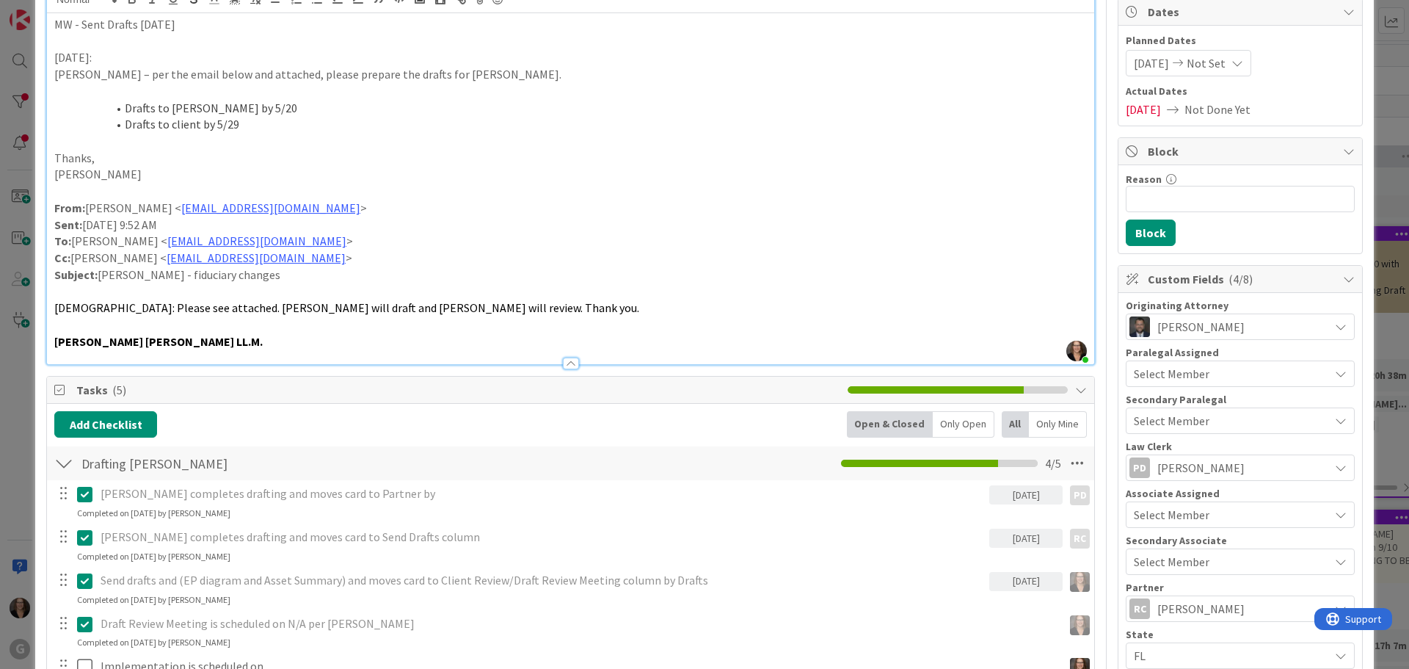
scroll to position [0, 0]
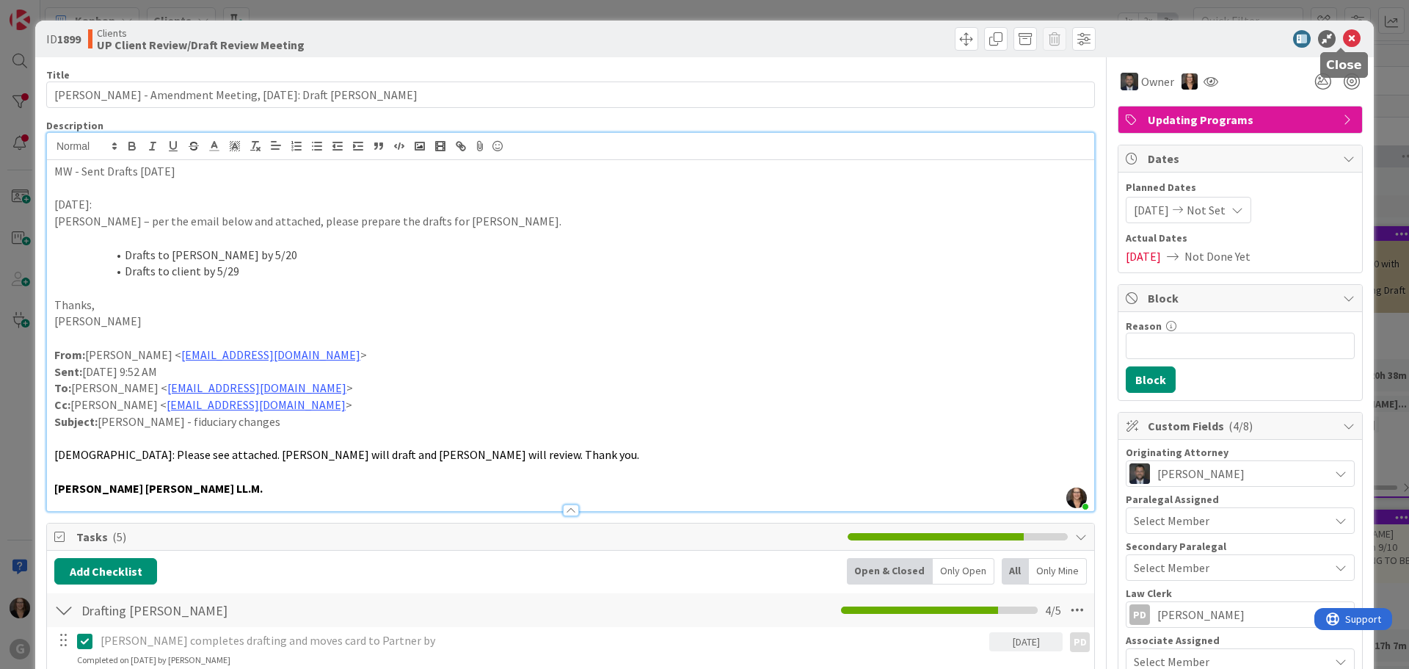
click at [1343, 38] on icon at bounding box center [1352, 39] width 18 height 18
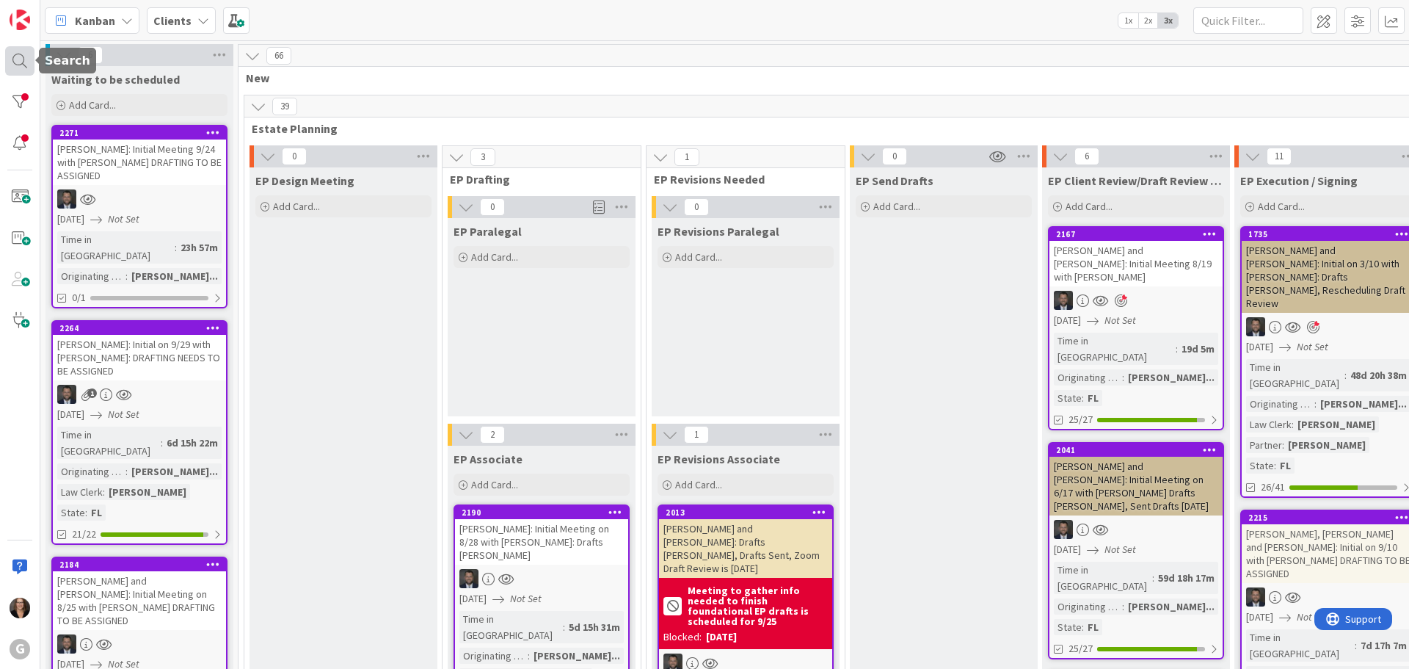
click at [17, 58] on div at bounding box center [19, 60] width 29 height 29
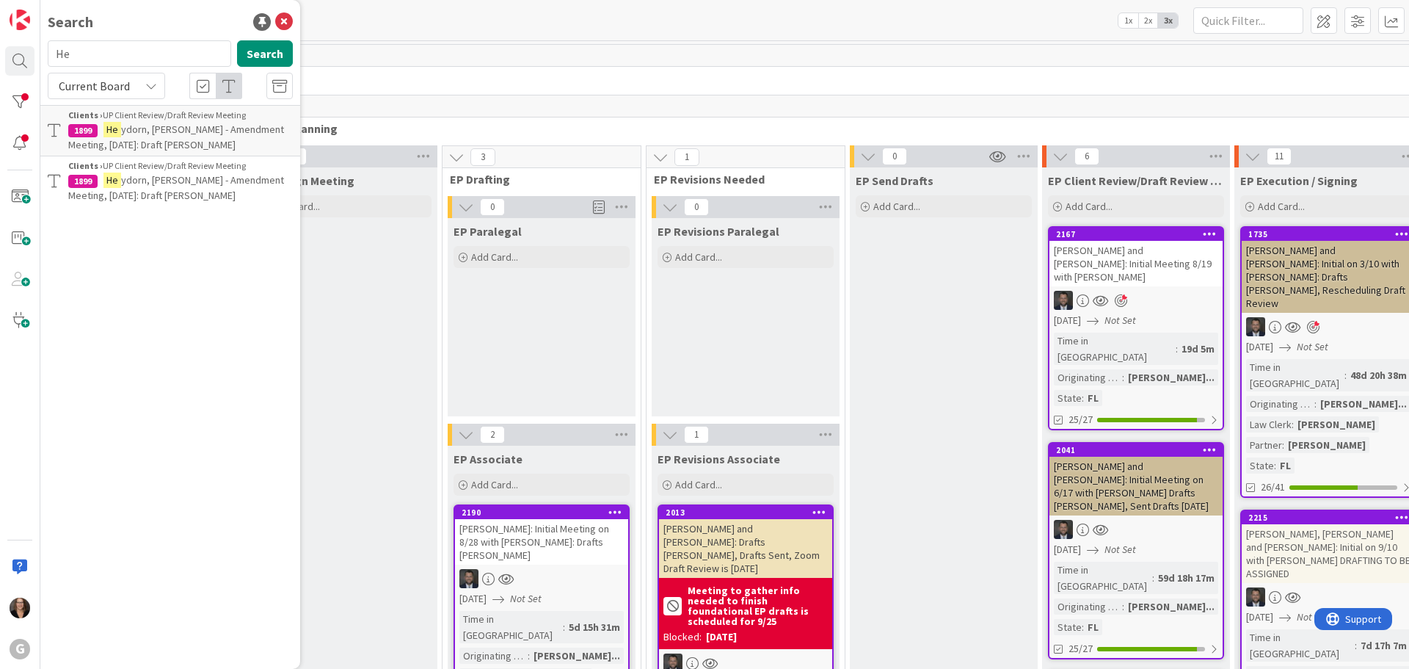
type input "H"
click at [267, 52] on button "Search" at bounding box center [265, 53] width 56 height 26
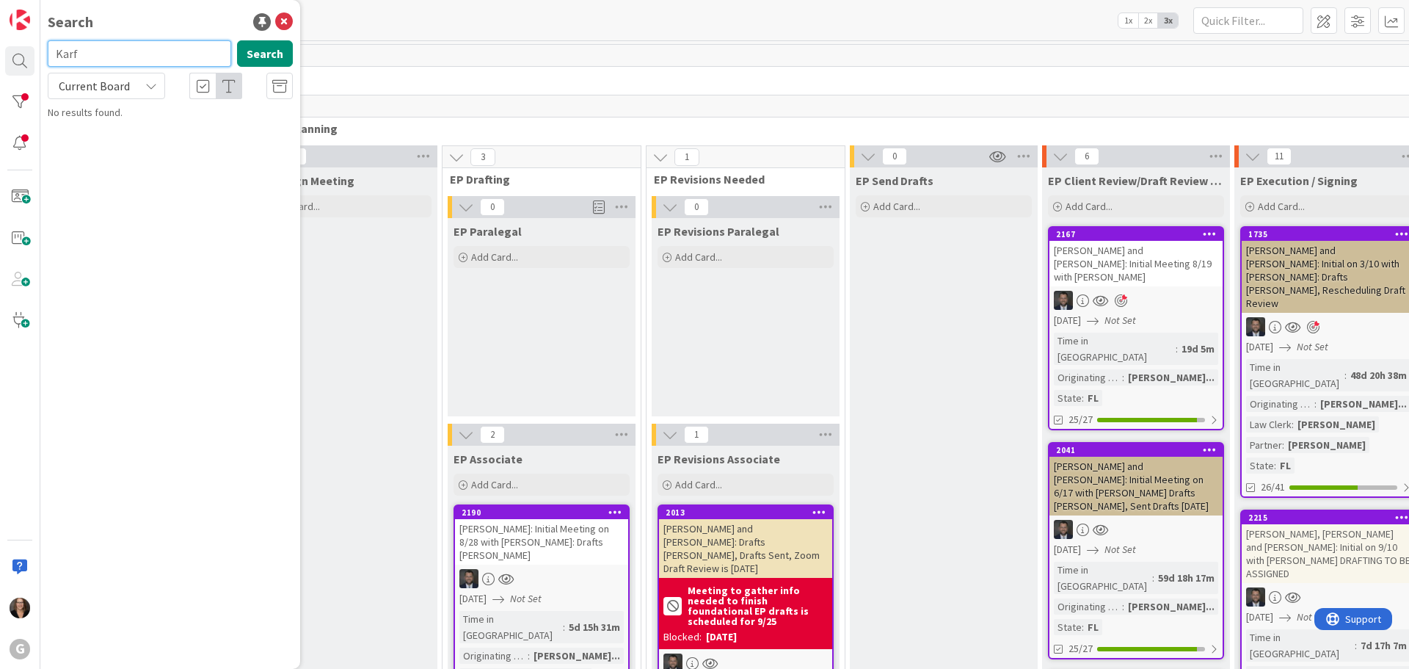
click at [73, 57] on input "Karf" at bounding box center [139, 53] width 183 height 26
drag, startPoint x: 109, startPoint y: 57, endPoint x: 167, endPoint y: 57, distance: 57.2
click at [112, 57] on input "Karpf" at bounding box center [139, 53] width 183 height 26
type input "Karpf"
click at [266, 52] on button "Search" at bounding box center [265, 53] width 56 height 26
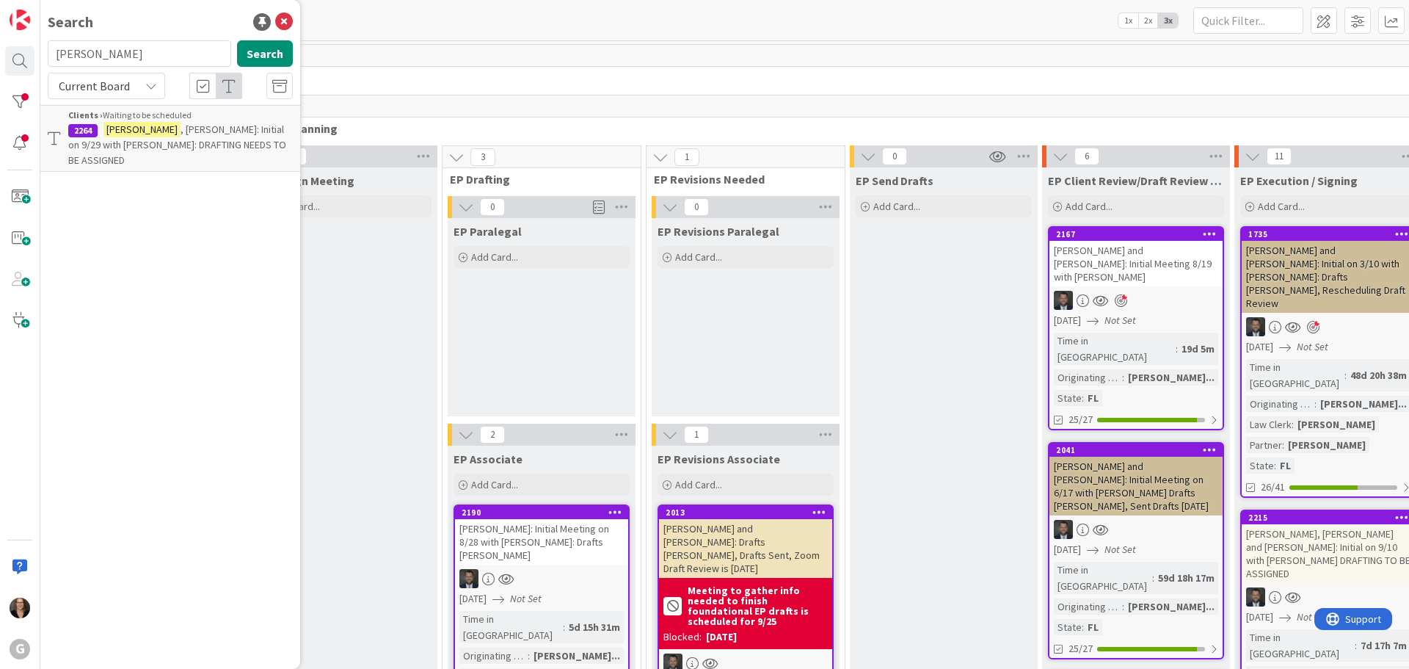
click at [209, 131] on span ", Stanley: Initial on 9/29 with Jonas: DRAFTING NEEDS TO BE ASSIGNED" at bounding box center [177, 145] width 218 height 44
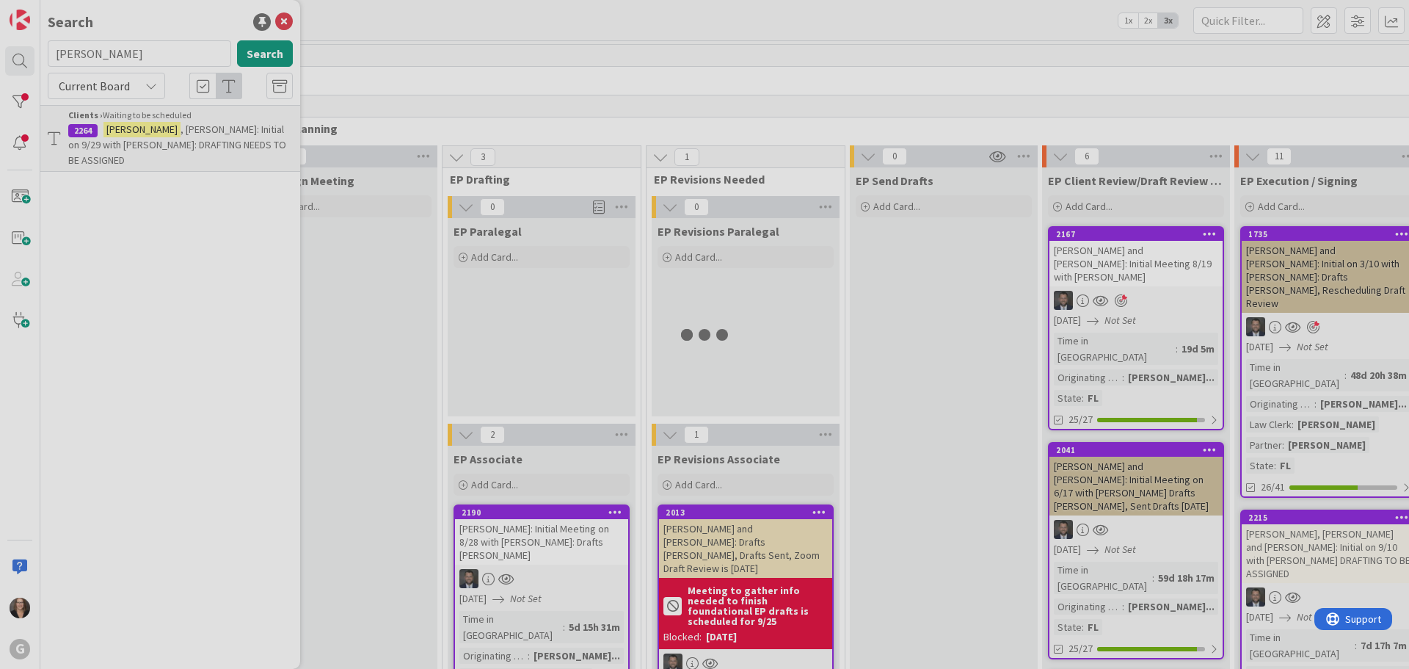
click at [209, 131] on div at bounding box center [704, 334] width 1409 height 669
